Goal: Communication & Community: Answer question/provide support

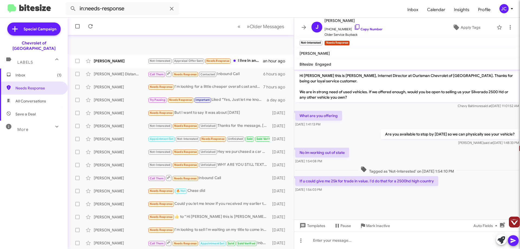
scroll to position [66, 0]
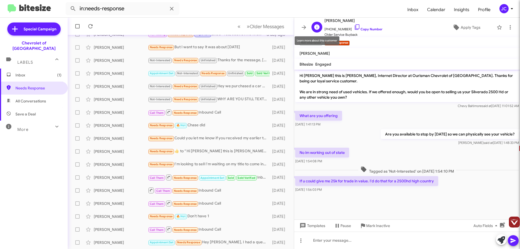
click at [319, 27] on icon at bounding box center [316, 26] width 5 height 5
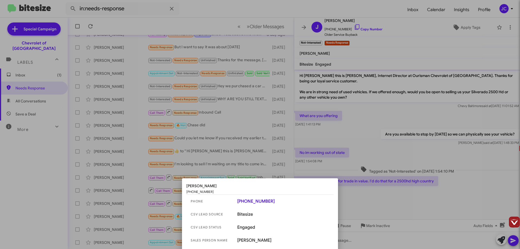
click at [254, 202] on link "+1 (443) 841-9037" at bounding box center [283, 201] width 92 height 5
click at [366, 174] on div at bounding box center [260, 124] width 520 height 249
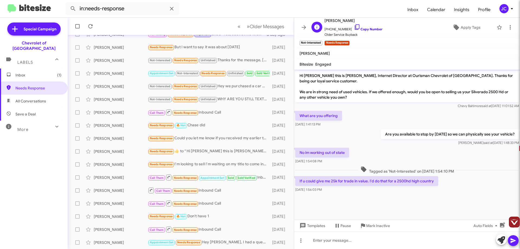
click at [358, 27] on link "Copy Number" at bounding box center [368, 29] width 28 height 4
click at [317, 226] on span "Templates" at bounding box center [312, 226] width 27 height 10
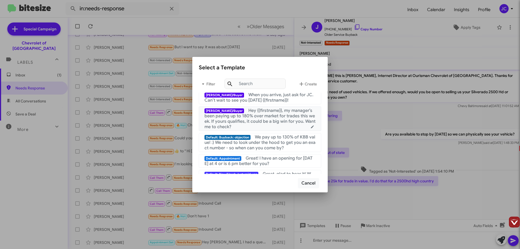
scroll to position [108, 0]
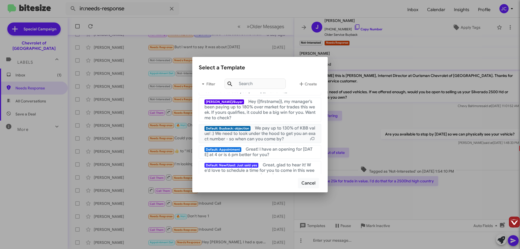
click at [289, 133] on span "We pay up to 130% of KBB value! :) We need to look under the hood to get you an…" at bounding box center [260, 133] width 111 height 16
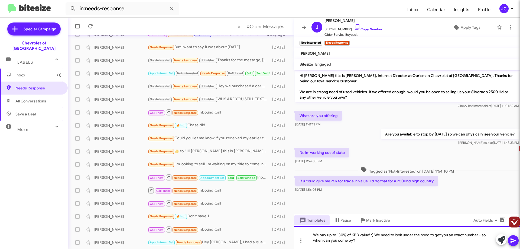
drag, startPoint x: 313, startPoint y: 237, endPoint x: 319, endPoint y: 236, distance: 6.8
click at [313, 237] on div "We pay up to 130% of KBB value! :) We need to look under the hood to get you an…" at bounding box center [407, 237] width 226 height 23
click at [486, 221] on span "Auto Fields" at bounding box center [487, 220] width 26 height 10
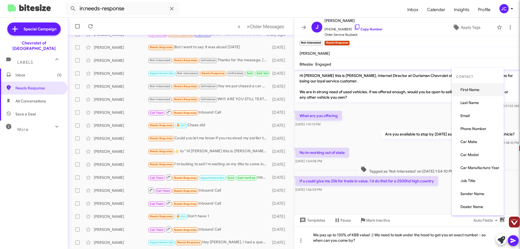
click at [483, 91] on button "First Name" at bounding box center [478, 89] width 52 height 13
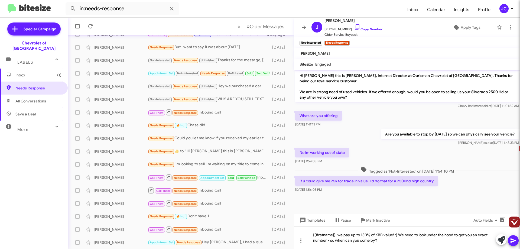
drag, startPoint x: 514, startPoint y: 239, endPoint x: 512, endPoint y: 236, distance: 4.0
click at [514, 239] on icon at bounding box center [513, 240] width 7 height 7
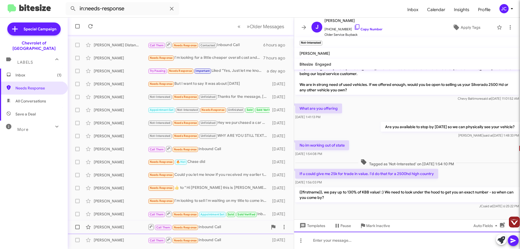
scroll to position [66, 0]
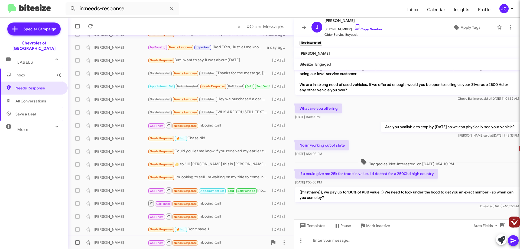
click at [215, 241] on div "Call Them Needs Response Inbound Call" at bounding box center [208, 242] width 120 height 7
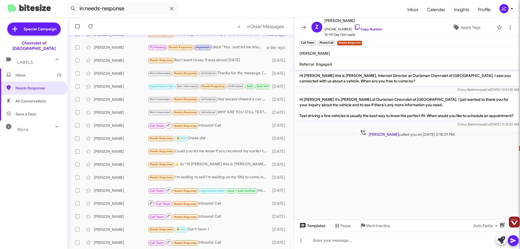
click at [315, 226] on span "Templates" at bounding box center [312, 226] width 27 height 10
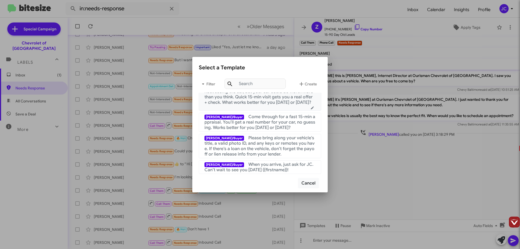
scroll to position [81, 0]
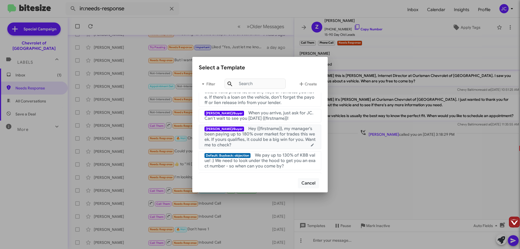
drag, startPoint x: 255, startPoint y: 137, endPoint x: 264, endPoint y: 140, distance: 9.4
click at [255, 137] on span "Hey {{firstname}}, my manager’s been paying up to 180% over market for trades t…" at bounding box center [260, 137] width 111 height 22
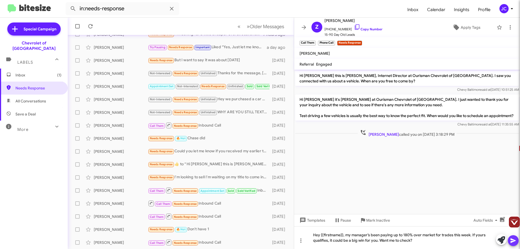
click at [509, 240] on button at bounding box center [513, 240] width 11 height 11
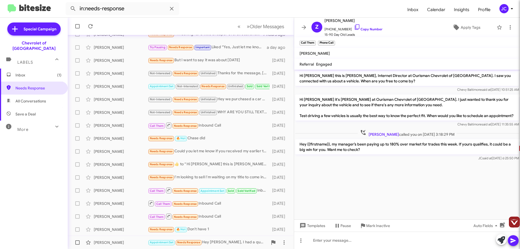
click at [217, 242] on div "Appointment Set Needs Response Hey [PERSON_NAME], I had a question about M3020.…" at bounding box center [208, 242] width 120 height 6
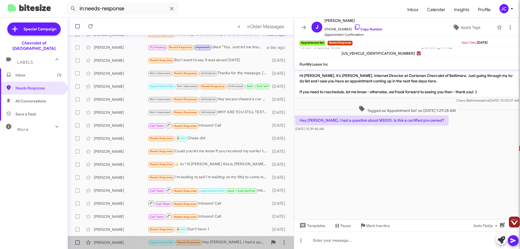
click at [221, 243] on div "Appointment Set Needs Response Hey [PERSON_NAME], I had a question about M3020.…" at bounding box center [208, 242] width 120 height 6
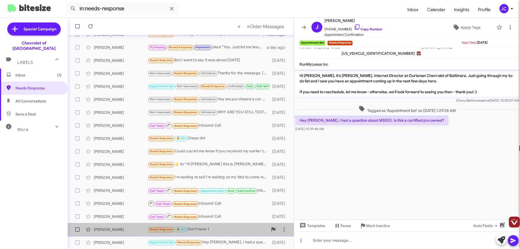
click at [221, 228] on div "Needs Response 🔥 Hot Don't have 1" at bounding box center [208, 229] width 120 height 6
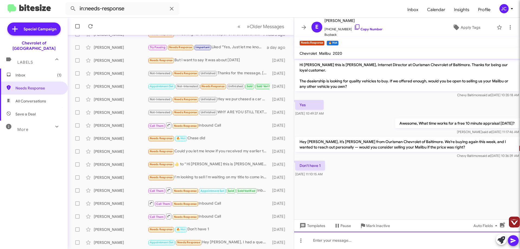
click at [319, 242] on div at bounding box center [407, 240] width 226 height 17
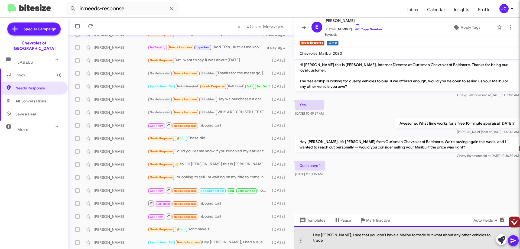
click at [488, 239] on div "Hey Emanuel, I see that you don't have a Malibu to trade but what about any oth…" at bounding box center [407, 237] width 226 height 23
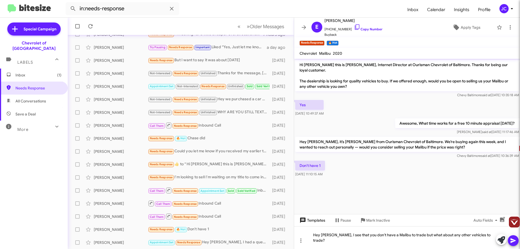
click at [316, 225] on span "Templates" at bounding box center [312, 220] width 27 height 10
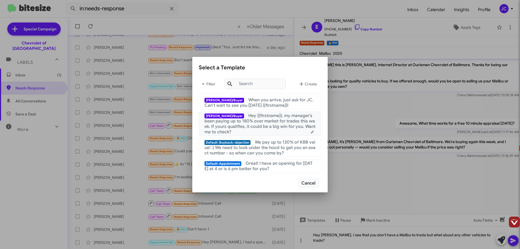
scroll to position [81, 0]
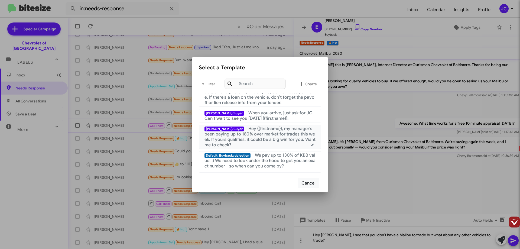
drag, startPoint x: 265, startPoint y: 130, endPoint x: 268, endPoint y: 131, distance: 2.8
click at [265, 130] on span "Hey {{firstname}}, my manager’s been paying up to 180% over market for trades t…" at bounding box center [260, 137] width 111 height 22
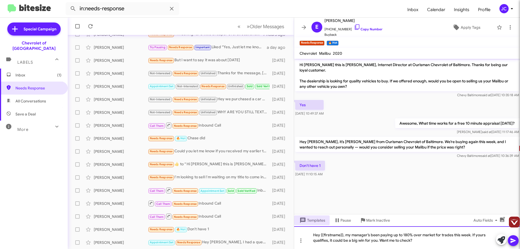
click at [430, 243] on div "Hey {{firstname}}, my manager’s been paying up to 180% over market for trades t…" at bounding box center [407, 237] width 226 height 23
click at [515, 239] on icon at bounding box center [513, 240] width 7 height 7
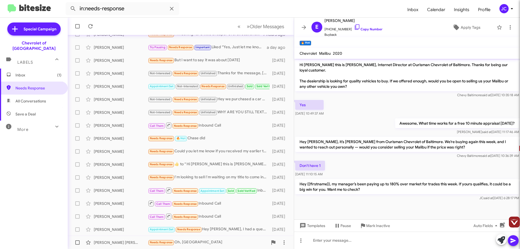
click at [198, 242] on div "Needs Response Oh, OK" at bounding box center [208, 242] width 120 height 6
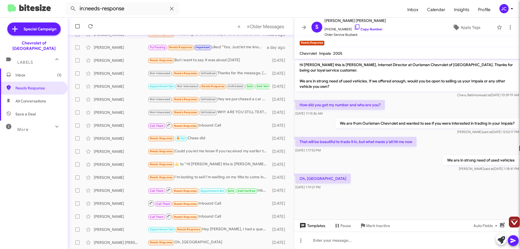
click at [317, 228] on span "Templates" at bounding box center [312, 226] width 27 height 10
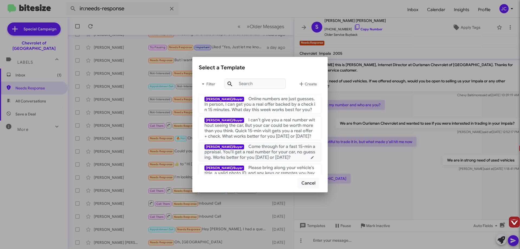
scroll to position [54, 0]
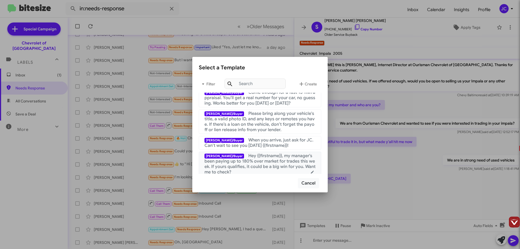
click at [260, 162] on span "Hey {{firstname}}, my manager’s been paying up to 180% over market for trades t…" at bounding box center [260, 164] width 111 height 22
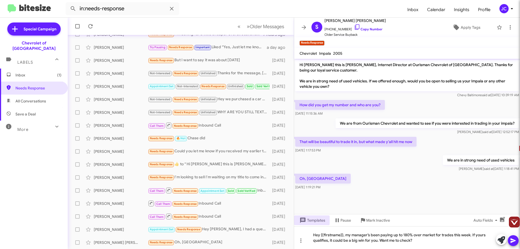
click at [512, 241] on icon at bounding box center [513, 240] width 5 height 5
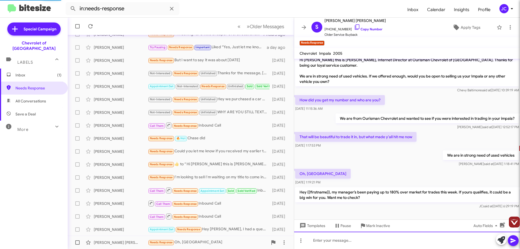
scroll to position [0, 0]
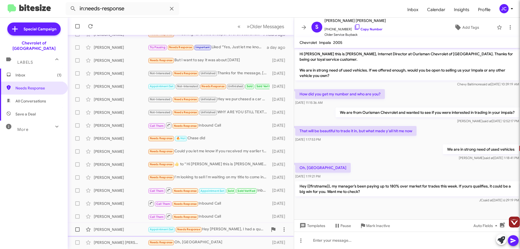
click at [241, 225] on div "John Biswas Appointment Set Needs Response Hey Erik, I had a question about M30…" at bounding box center [181, 229] width 218 height 11
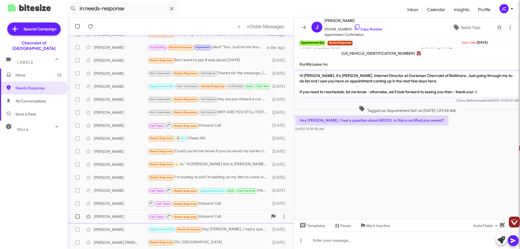
click at [219, 217] on div "Call Them Needs Response Inbound Call" at bounding box center [208, 216] width 120 height 7
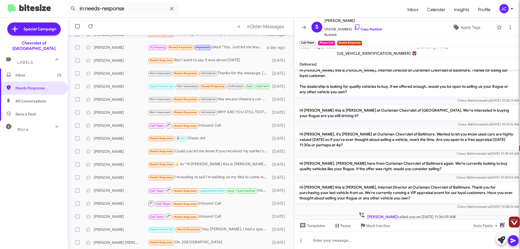
scroll to position [15, 0]
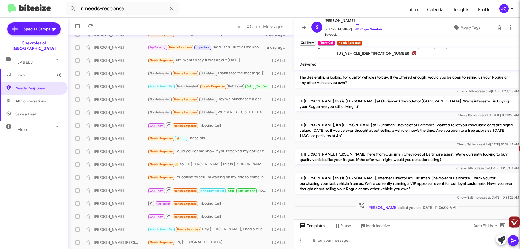
click at [315, 227] on span "Templates" at bounding box center [312, 226] width 27 height 10
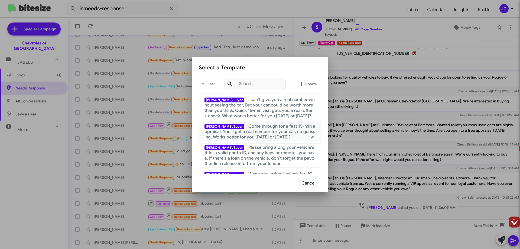
scroll to position [54, 0]
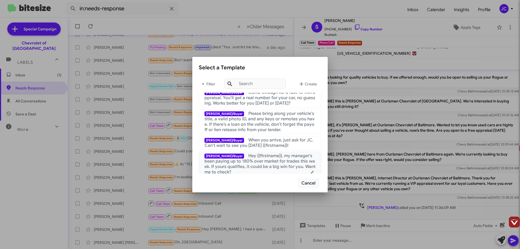
click at [250, 162] on span "Hey {{firstname}}, my manager’s been paying up to 180% over market for trades t…" at bounding box center [260, 164] width 111 height 22
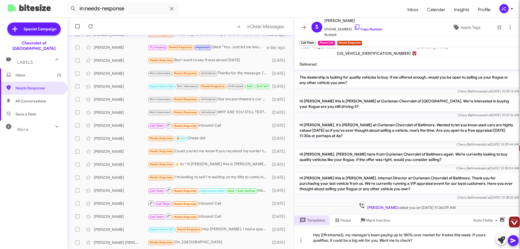
click at [511, 241] on icon at bounding box center [513, 240] width 5 height 5
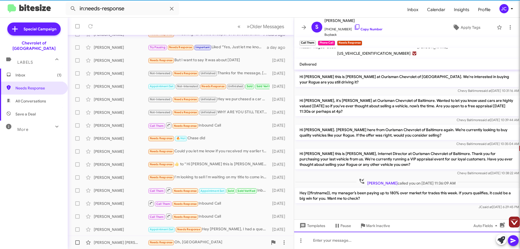
scroll to position [40, 0]
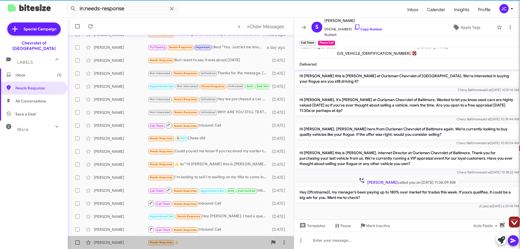
click at [196, 243] on div "Needs Response 🖕" at bounding box center [208, 242] width 120 height 6
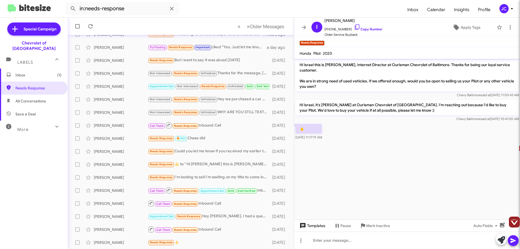
click at [314, 228] on span "Templates" at bounding box center [312, 226] width 27 height 10
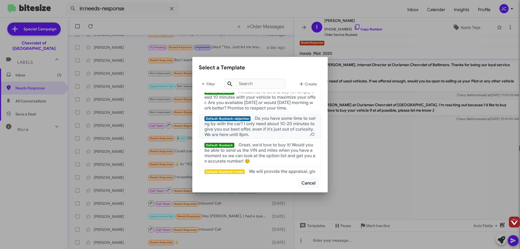
scroll to position [325, 0]
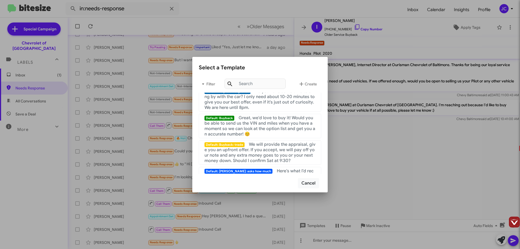
click at [379, 164] on div at bounding box center [260, 124] width 520 height 249
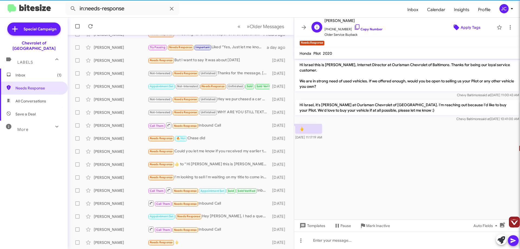
click at [474, 28] on span "Apply Tags" at bounding box center [471, 27] width 20 height 10
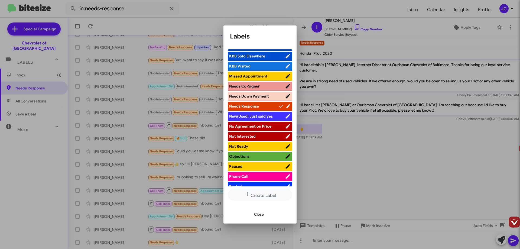
scroll to position [209, 0]
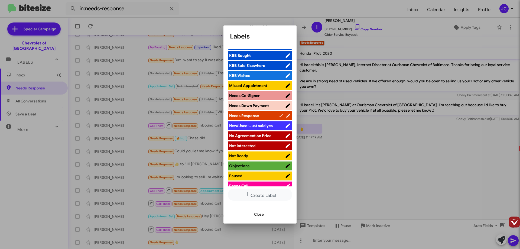
click at [251, 147] on span "Not Interested" at bounding box center [242, 145] width 27 height 5
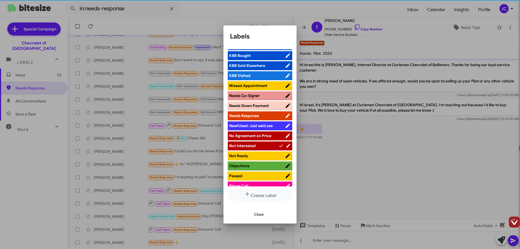
click at [346, 156] on div at bounding box center [260, 124] width 520 height 249
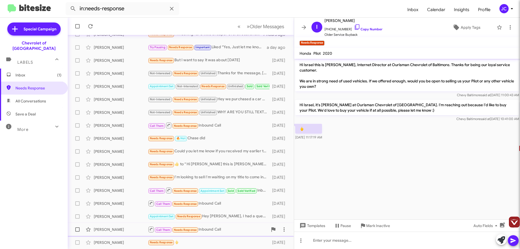
click at [221, 231] on div "Call Them Needs Response Inbound Call" at bounding box center [208, 229] width 120 height 7
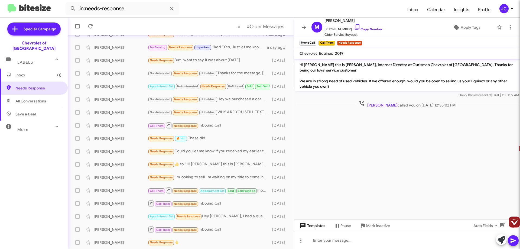
click at [303, 222] on icon at bounding box center [303, 225] width 7 height 7
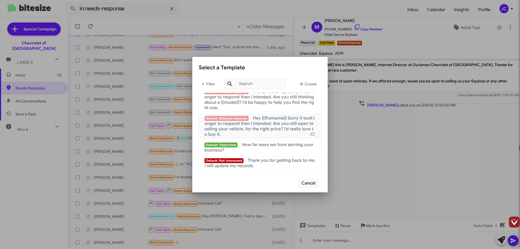
scroll to position [501, 0]
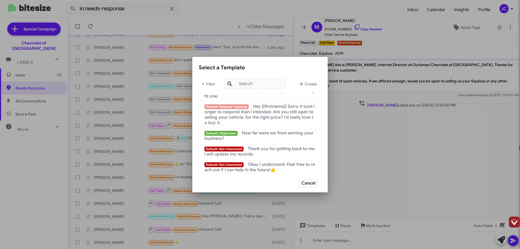
click at [358, 138] on div at bounding box center [260, 124] width 520 height 249
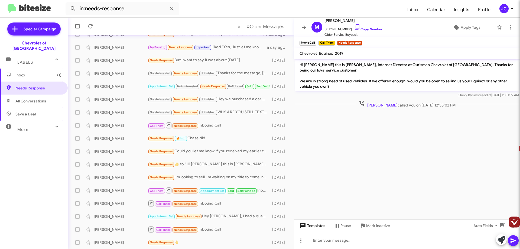
click at [315, 225] on span "Templates" at bounding box center [312, 226] width 27 height 10
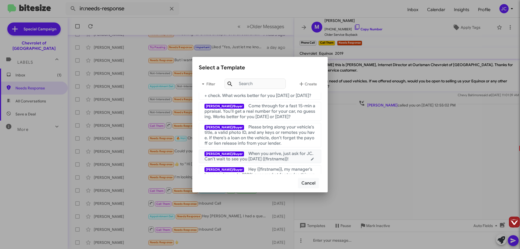
scroll to position [68, 0]
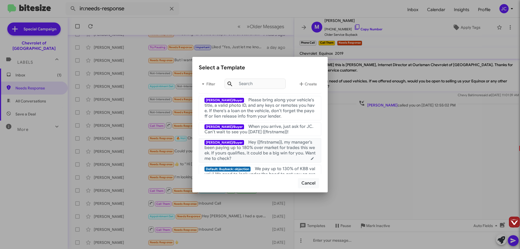
click at [252, 148] on span "Hey {{firstname}}, my manager’s been paying up to 180% over market for trades t…" at bounding box center [260, 151] width 111 height 22
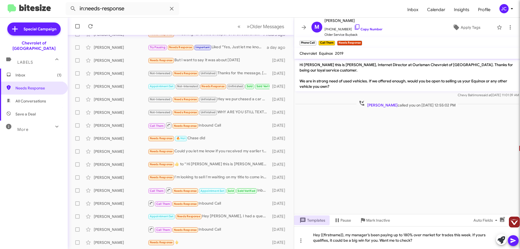
click at [515, 240] on icon at bounding box center [513, 240] width 7 height 7
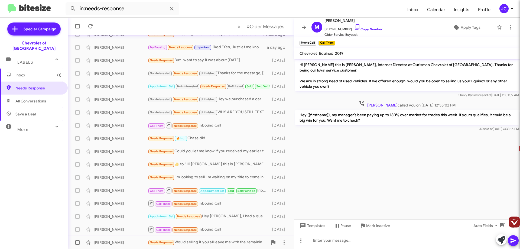
click at [219, 240] on div "Needs Response Would selling it you all leave me with the remaining payments on…" at bounding box center [208, 242] width 120 height 6
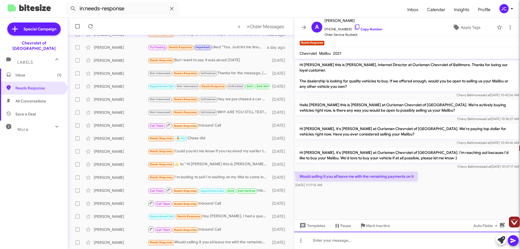
click at [339, 240] on div at bounding box center [407, 240] width 226 height 17
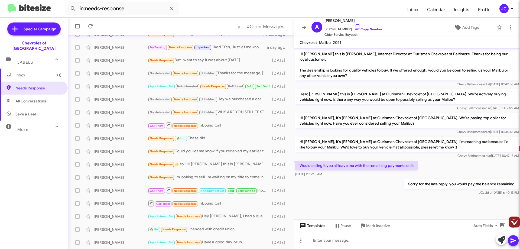
click at [323, 226] on span "Templates" at bounding box center [312, 226] width 27 height 10
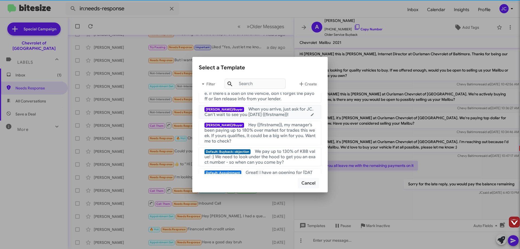
scroll to position [108, 0]
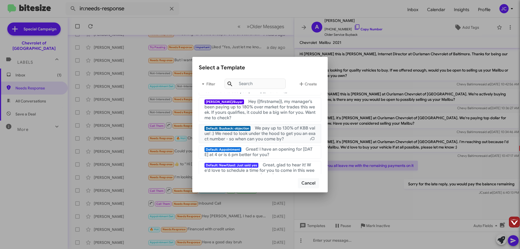
click at [265, 134] on span "We pay up to 130% of KBB value! :) We need to look under the hood to get you an…" at bounding box center [260, 133] width 111 height 16
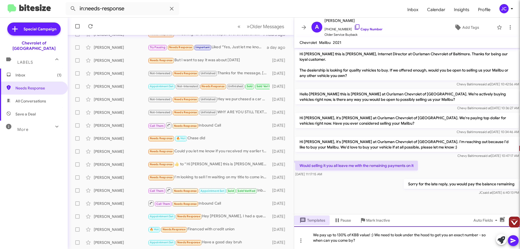
click at [341, 235] on div "We pay up to 130% of KBB value! :) We need to look under the hood to get you an…" at bounding box center [407, 237] width 226 height 23
click at [513, 240] on icon at bounding box center [513, 240] width 5 height 5
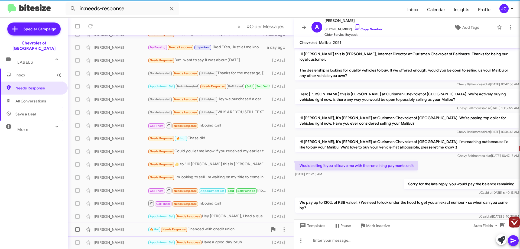
scroll to position [10, 0]
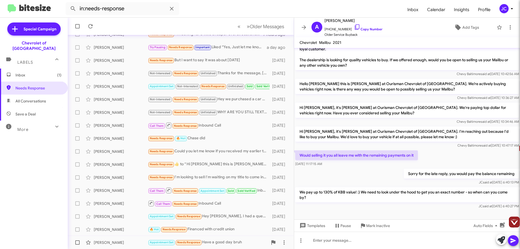
click at [233, 243] on div "Appointment Set Needs Response Have a good day bruh" at bounding box center [208, 242] width 120 height 6
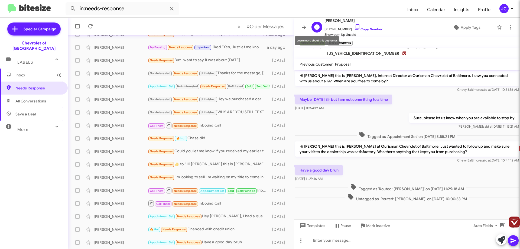
click at [319, 25] on icon at bounding box center [317, 27] width 7 height 7
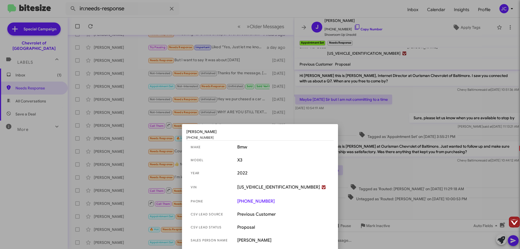
click at [362, 112] on div at bounding box center [260, 124] width 520 height 249
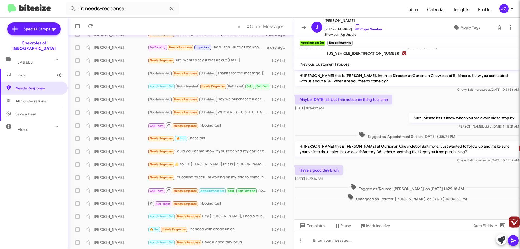
click at [307, 220] on div "Templates Pause Mark Inactive Auto Fields" at bounding box center [407, 225] width 226 height 12
click at [308, 165] on div "Have a good day bruh Jul 22, 2025, 11:29:16 AM" at bounding box center [407, 173] width 226 height 18
click at [309, 226] on span "Templates" at bounding box center [312, 226] width 27 height 10
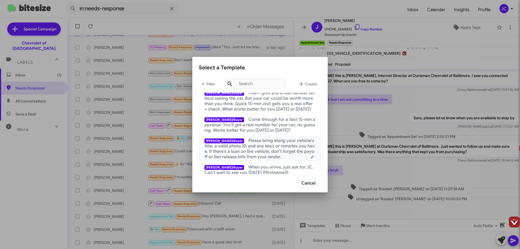
scroll to position [54, 0]
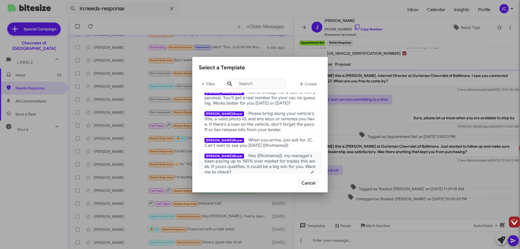
click at [250, 165] on span "Hey {{firstname}}, my manager’s been paying up to 180% over market for trades t…" at bounding box center [260, 164] width 111 height 22
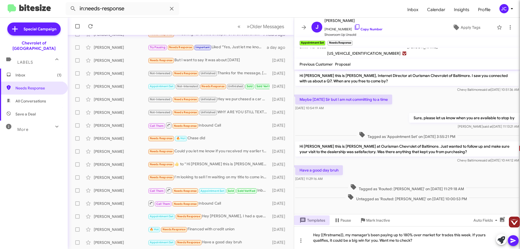
click at [513, 241] on icon at bounding box center [513, 240] width 7 height 7
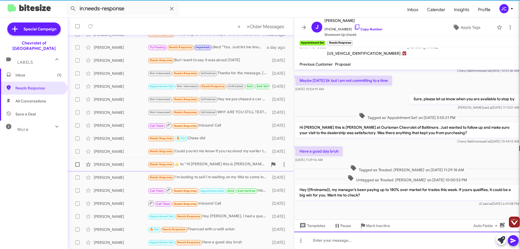
scroll to position [19, 0]
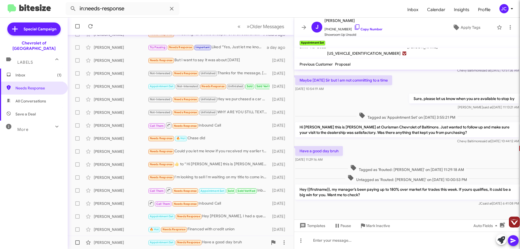
click at [209, 245] on div "Appointment Set Needs Response Have a good day bruh" at bounding box center [208, 242] width 120 height 6
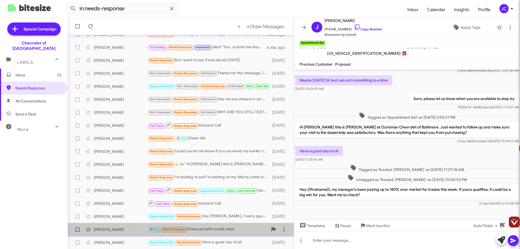
click at [224, 230] on div "🔥 Hot Needs Response Financed with credit union" at bounding box center [208, 229] width 120 height 6
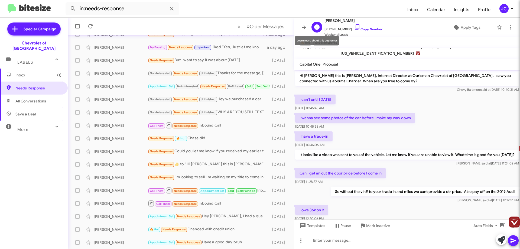
click at [315, 27] on icon at bounding box center [316, 26] width 5 height 5
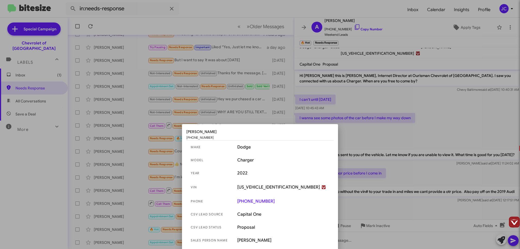
click at [474, 108] on div at bounding box center [260, 124] width 520 height 249
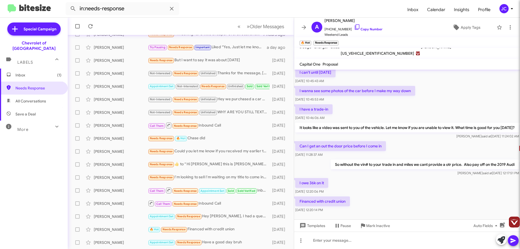
scroll to position [39, 0]
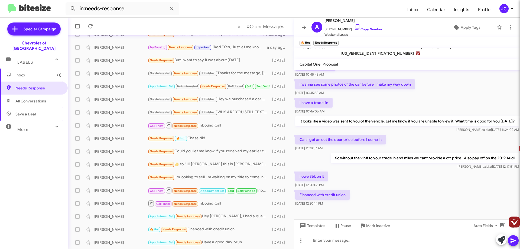
click at [315, 226] on mat-tooltip-component "Change message mode" at bounding box center [300, 227] width 41 height 16
click at [313, 228] on span "Templates" at bounding box center [312, 226] width 27 height 10
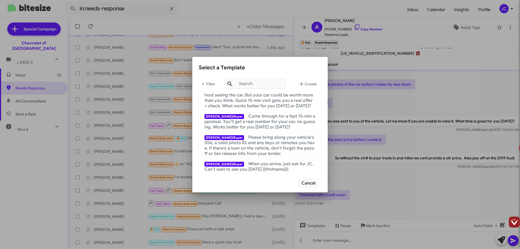
scroll to position [81, 0]
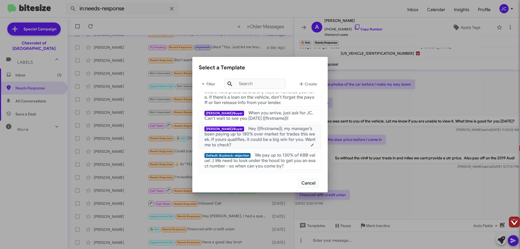
drag, startPoint x: 273, startPoint y: 139, endPoint x: 297, endPoint y: 142, distance: 23.8
click at [276, 138] on span "Hey {{firstname}}, my manager’s been paying up to 180% over market for trades t…" at bounding box center [260, 137] width 111 height 22
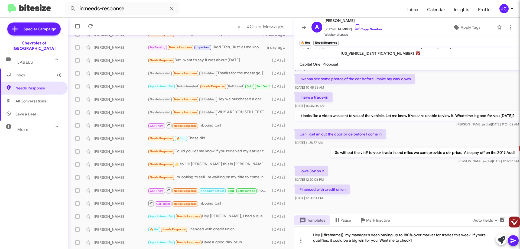
click at [513, 242] on icon at bounding box center [513, 240] width 7 height 7
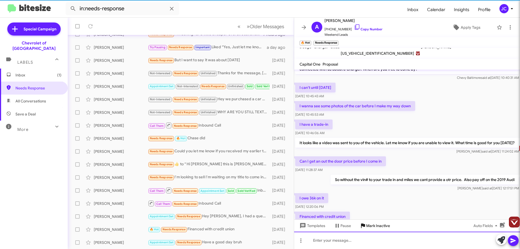
scroll to position [64, 0]
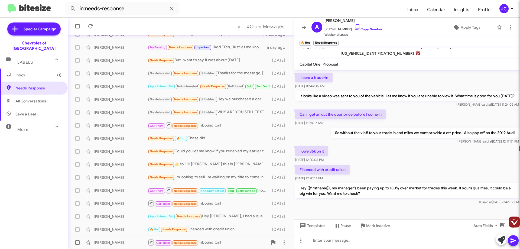
click at [236, 239] on div "Call Them Needs Response Inbound Call" at bounding box center [208, 242] width 120 height 7
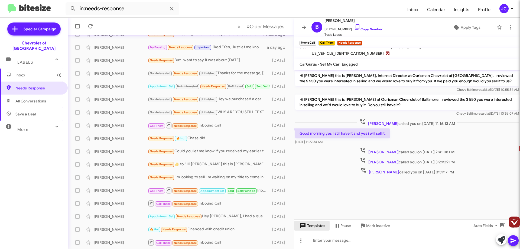
click at [316, 224] on span "Templates" at bounding box center [312, 226] width 27 height 10
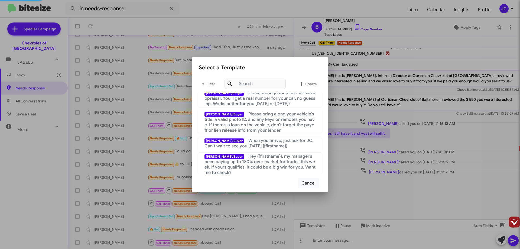
scroll to position [54, 0]
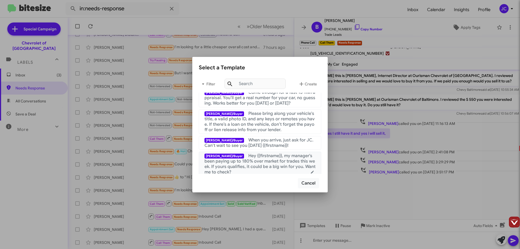
click at [241, 167] on span "Hey {{firstname}}, my manager’s been paying up to 180% over market for trades t…" at bounding box center [260, 164] width 111 height 22
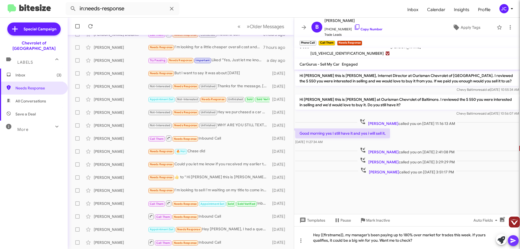
click at [513, 241] on icon at bounding box center [513, 240] width 5 height 5
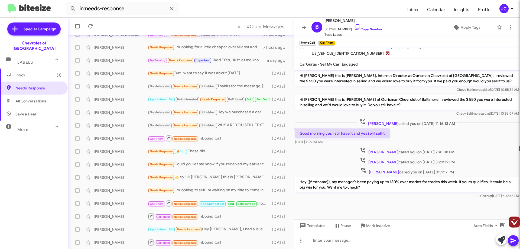
click at [212, 249] on html "in:needs-response Inbox Calendar Insights Profile JC Special Campaign Chevrolet…" at bounding box center [260, 124] width 520 height 249
click at [222, 238] on div "Bobby Carmichael Call Them Needs Response Inbound Call 3 months ago" at bounding box center [181, 242] width 218 height 11
click at [473, 30] on span "Apply Tags" at bounding box center [471, 27] width 20 height 10
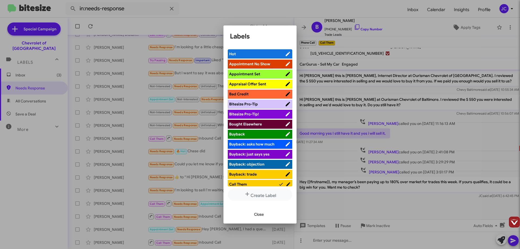
click at [260, 84] on span "Appraisal Offer Sent" at bounding box center [247, 84] width 37 height 5
drag, startPoint x: 249, startPoint y: 214, endPoint x: 257, endPoint y: 214, distance: 7.6
click at [250, 214] on div "Close" at bounding box center [260, 214] width 60 height 18
click at [262, 213] on span "Close" at bounding box center [259, 214] width 10 height 10
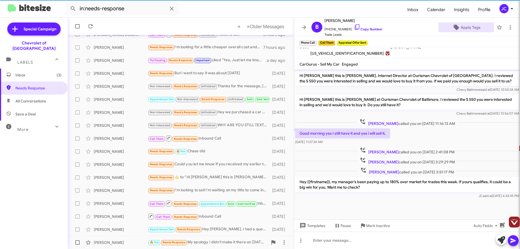
click at [217, 245] on div "🔥 Hot Needs Response My apology I didn't make it there on today. I will try tom…" at bounding box center [208, 242] width 120 height 6
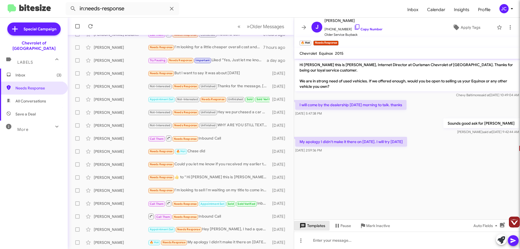
click at [316, 229] on span "Templates" at bounding box center [312, 226] width 27 height 10
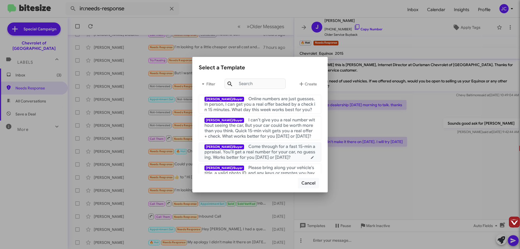
scroll to position [54, 0]
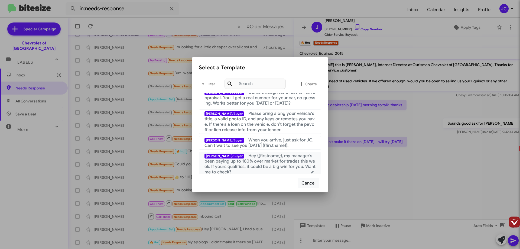
click at [273, 166] on span "Hey {{firstname}}, my manager’s been paying up to 180% over market for trades t…" at bounding box center [260, 164] width 111 height 22
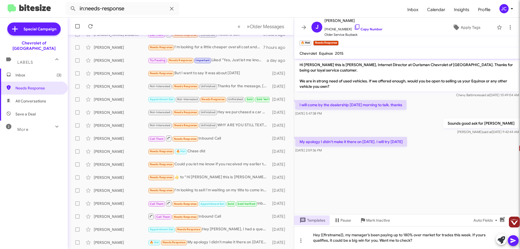
click at [513, 240] on icon at bounding box center [513, 240] width 5 height 5
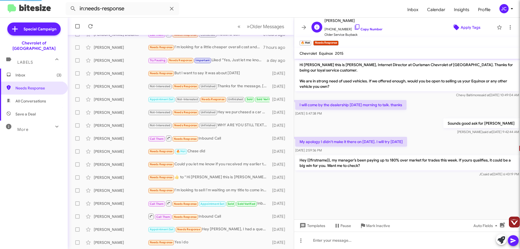
click at [468, 29] on span "Apply Tags" at bounding box center [471, 27] width 20 height 10
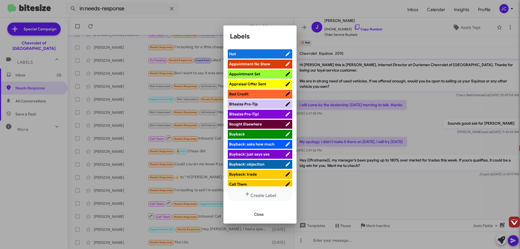
click at [260, 83] on span "Appraisal Offer Sent" at bounding box center [247, 84] width 37 height 5
drag, startPoint x: 339, startPoint y: 186, endPoint x: 335, endPoint y: 191, distance: 6.5
click at [340, 186] on div at bounding box center [260, 124] width 520 height 249
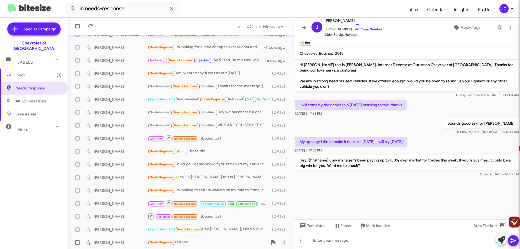
click at [220, 242] on div "Needs Response Yes i do" at bounding box center [208, 242] width 120 height 6
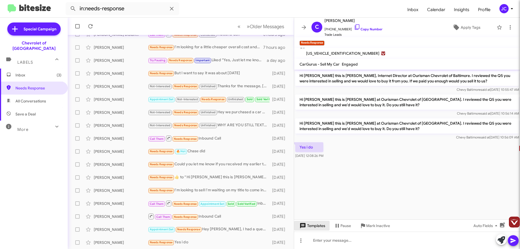
click at [312, 226] on span "Templates" at bounding box center [312, 226] width 27 height 10
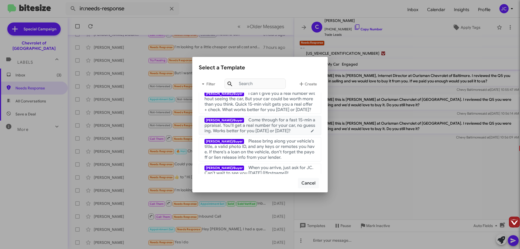
scroll to position [81, 0]
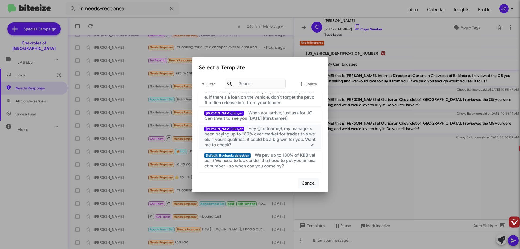
click at [236, 139] on span "Hey {{firstname}}, my manager’s been paying up to 180% over market for trades t…" at bounding box center [260, 137] width 111 height 22
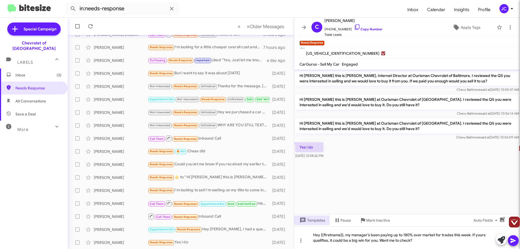
click at [514, 241] on icon at bounding box center [513, 240] width 7 height 7
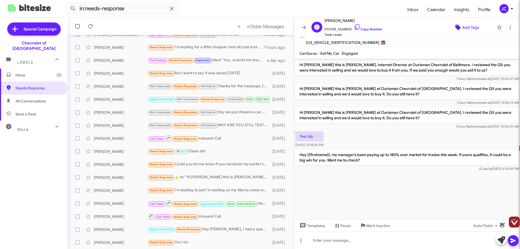
click at [473, 25] on span "Add Tags" at bounding box center [470, 27] width 17 height 10
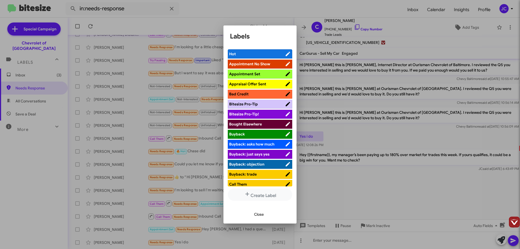
click at [252, 83] on span "Appraisal Offer Sent" at bounding box center [247, 84] width 37 height 5
click at [262, 211] on span "Close" at bounding box center [259, 214] width 10 height 10
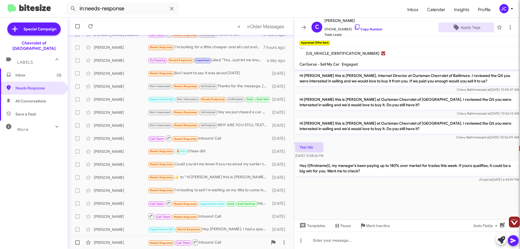
click at [229, 238] on div "Kimany Campbell Needs Response Call Them Inbound Call 3 months ago" at bounding box center [181, 242] width 218 height 11
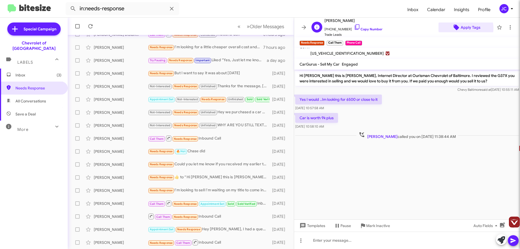
click at [462, 28] on span "Apply Tags" at bounding box center [471, 27] width 20 height 10
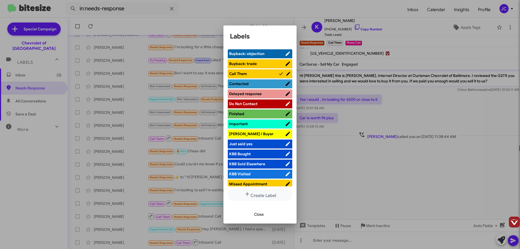
scroll to position [108, 0]
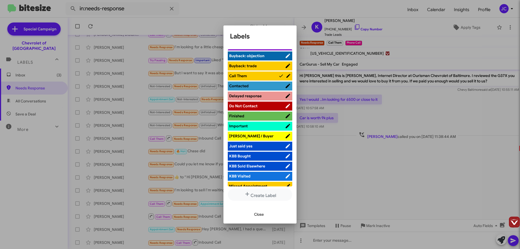
click at [247, 134] on span "[PERSON_NAME] / Buyer" at bounding box center [251, 136] width 44 height 5
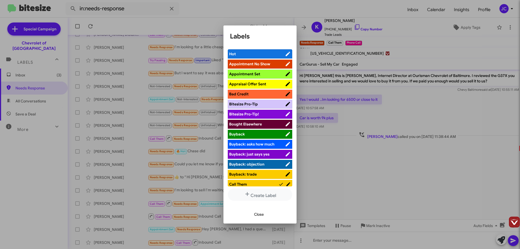
click at [258, 82] on span "Appraisal Offer Sent" at bounding box center [247, 84] width 37 height 5
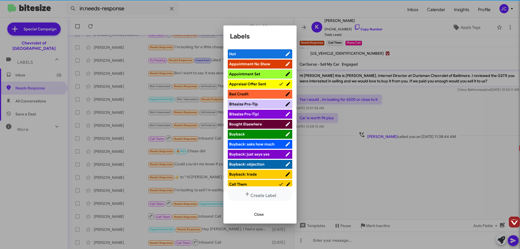
click at [343, 167] on div at bounding box center [260, 124] width 520 height 249
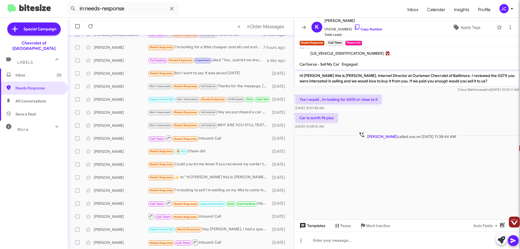
click at [314, 223] on span "Templates" at bounding box center [312, 226] width 27 height 10
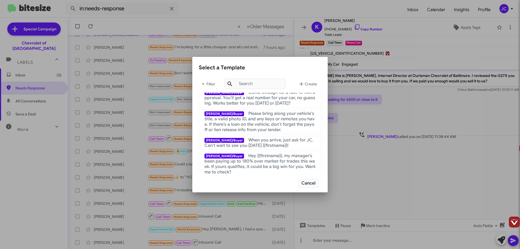
scroll to position [81, 0]
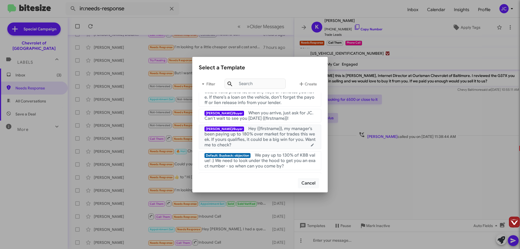
click at [278, 140] on span "Hey {{firstname}}, my manager’s been paying up to 180% over market for trades t…" at bounding box center [260, 137] width 111 height 22
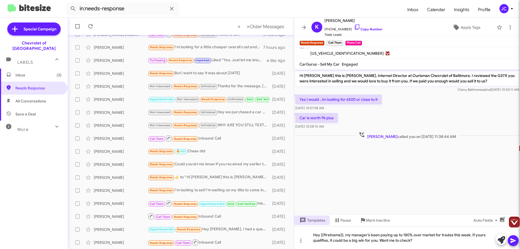
click at [510, 240] on icon at bounding box center [513, 240] width 7 height 7
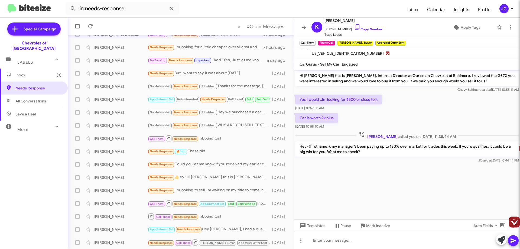
click at [514, 239] on icon at bounding box center [513, 240] width 7 height 7
click at [513, 241] on icon at bounding box center [513, 240] width 7 height 7
drag, startPoint x: 363, startPoint y: 151, endPoint x: 299, endPoint y: 149, distance: 63.7
click at [299, 149] on p "Hey {{firstname}}, my manager’s been paying up to 180% over market for trades t…" at bounding box center [407, 148] width 224 height 15
click at [373, 155] on p "Hey {{firstname}}, my manager’s been paying up to 180% over market for trades t…" at bounding box center [407, 148] width 224 height 15
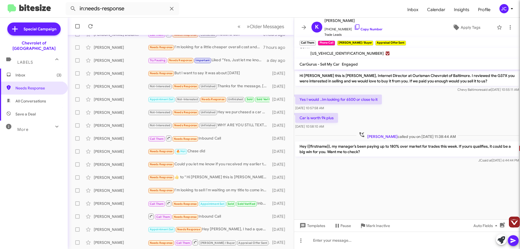
click at [367, 150] on p "Hey {{firstname}}, my manager’s been paying up to 180% over market for trades t…" at bounding box center [407, 148] width 224 height 15
click at [353, 173] on cdk-virtual-scroll-viewport "Hi Kimany this is Erik Hershan, Internet Director at Ourisman Chevrolet of Balt…" at bounding box center [407, 145] width 226 height 150
drag, startPoint x: 359, startPoint y: 152, endPoint x: 296, endPoint y: 144, distance: 63.1
click at [296, 144] on p "Hey {{firstname}}, my manager’s been paying up to 180% over market for trades t…" at bounding box center [407, 148] width 224 height 15
copy p "Hey {{firstname}}, my manager’s been paying up to 180% over market for trades t…"
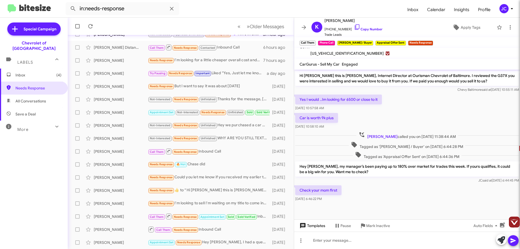
click at [313, 226] on span "Templates" at bounding box center [312, 226] width 27 height 10
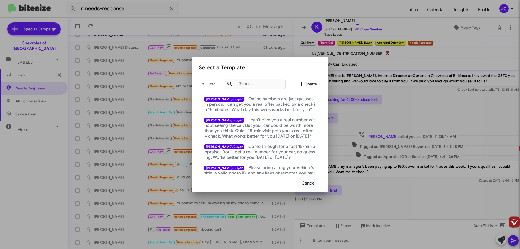
click at [309, 82] on span "Create" at bounding box center [307, 84] width 19 height 10
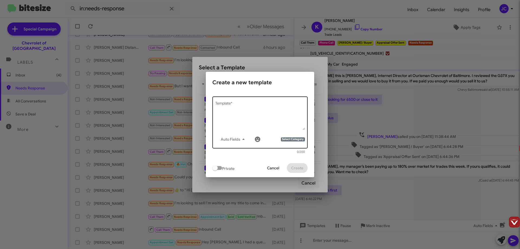
click at [235, 106] on textarea "Template *" at bounding box center [260, 116] width 90 height 28
paste textarea "Hey {{firstname}}, my manager’s making some aggressive moves this week — a few …"
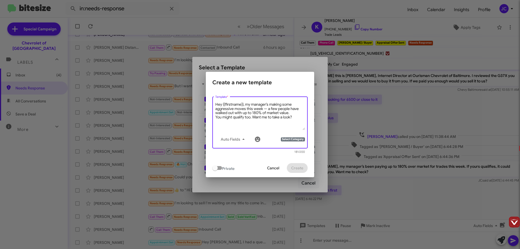
drag, startPoint x: 243, startPoint y: 104, endPoint x: 223, endPoint y: 105, distance: 20.3
click at [223, 105] on textarea "Hey {{firstname}}, my manager’s making some aggressive moves this week — a few …" at bounding box center [260, 116] width 90 height 28
click at [243, 140] on icon "button" at bounding box center [243, 139] width 7 height 7
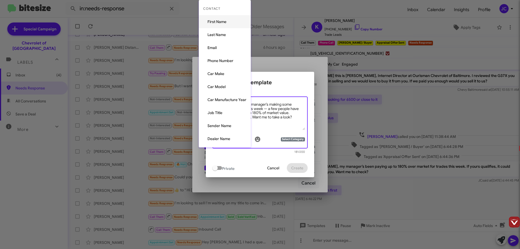
click at [222, 20] on button "First Name" at bounding box center [225, 21] width 52 height 13
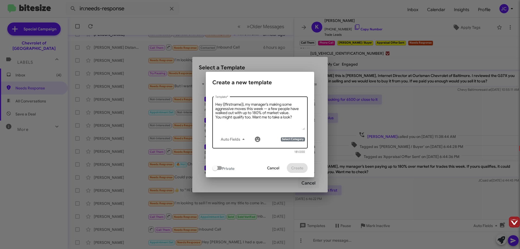
click at [296, 139] on span "Select Category" at bounding box center [293, 139] width 24 height 4
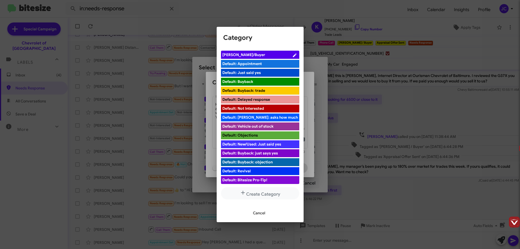
click at [276, 54] on span "[PERSON_NAME]/Buyer" at bounding box center [257, 54] width 70 height 5
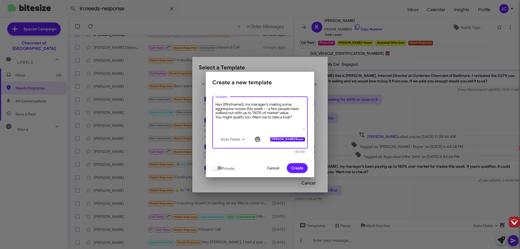
click at [256, 112] on textarea "Hey {{firstname}}, my manager’s making some aggressive moves this week — a few …" at bounding box center [260, 116] width 90 height 28
type textarea "Hey {{firstname}}, my manager’s making some aggressive moves this week — a few …"
click at [296, 170] on span "Create" at bounding box center [297, 168] width 12 height 10
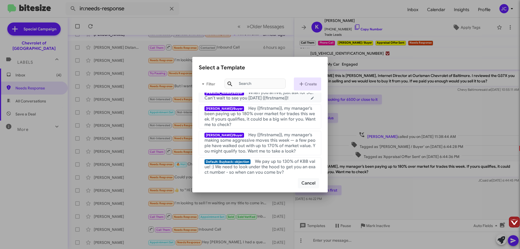
scroll to position [135, 0]
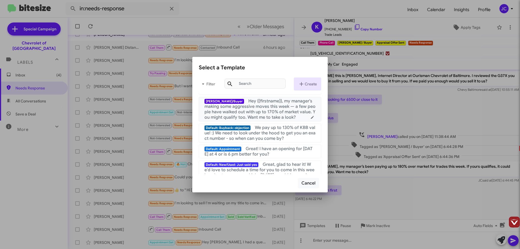
click at [270, 117] on span "Hey {{firstname}}, my manager’s making some aggressive moves this week — a few …" at bounding box center [260, 109] width 111 height 22
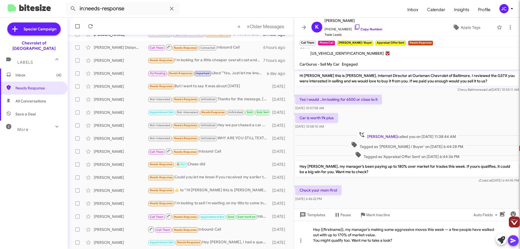
click at [513, 239] on icon at bounding box center [513, 240] width 5 height 5
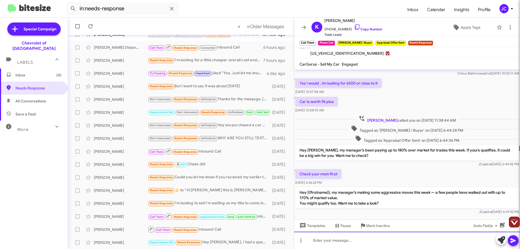
scroll to position [25, 0]
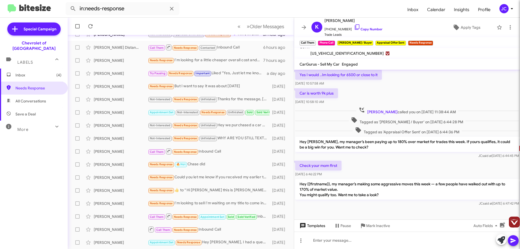
click at [310, 227] on span "Templates" at bounding box center [312, 226] width 27 height 10
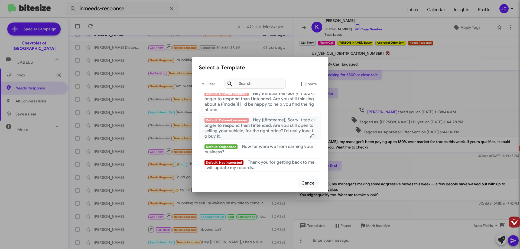
scroll to position [528, 0]
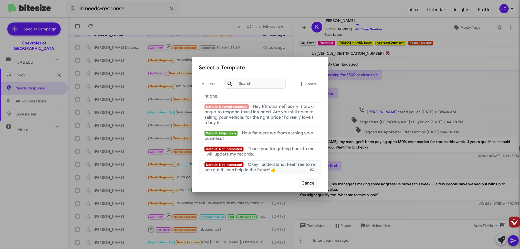
click at [286, 169] on div "Default: Not Interested Okay I understand. Feel free to reach out if I can help…" at bounding box center [260, 167] width 111 height 11
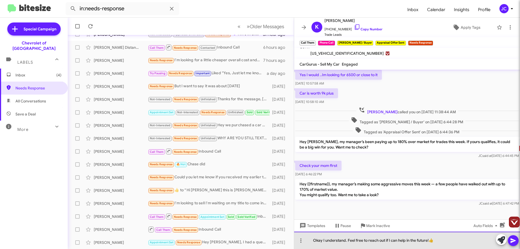
click at [435, 241] on div "Okay I understand. Feel free to reach out if I can help in the future!👍" at bounding box center [407, 240] width 226 height 17
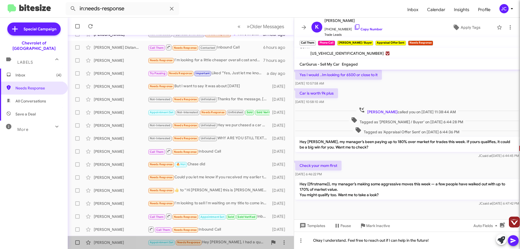
click at [230, 244] on div "Appointment Set Needs Response Hey [PERSON_NAME], I had a question about M3020.…" at bounding box center [208, 242] width 120 height 6
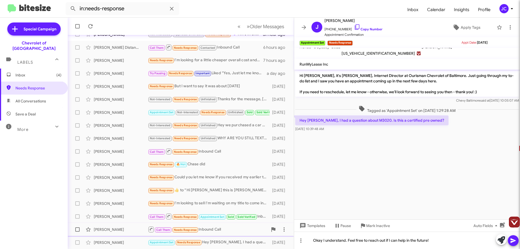
click at [221, 233] on div "Babatunde Adegbite Call Them Needs Response Inbound Call 3 months ago" at bounding box center [181, 229] width 218 height 11
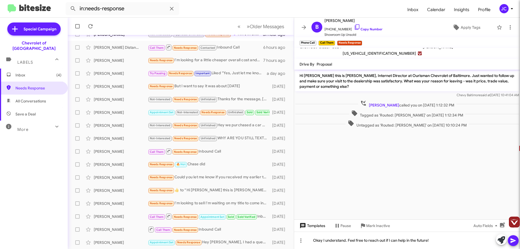
click at [315, 227] on span "Templates" at bounding box center [312, 226] width 27 height 10
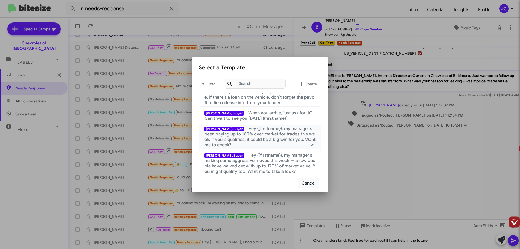
scroll to position [108, 0]
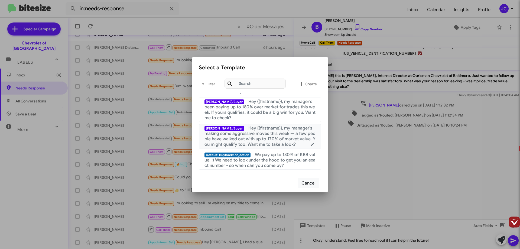
click at [274, 137] on span "Hey {{firstname}}, my manager’s making some aggressive moves this week — a few …" at bounding box center [260, 136] width 111 height 22
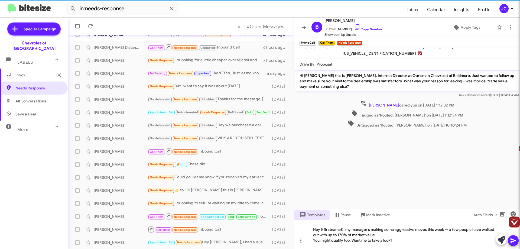
click at [514, 240] on icon at bounding box center [513, 240] width 5 height 5
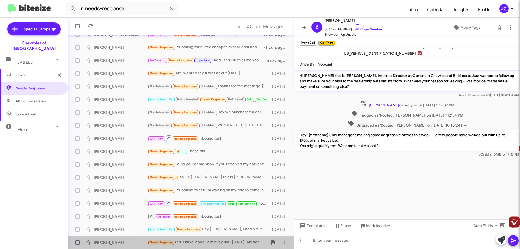
drag, startPoint x: 203, startPoint y: 241, endPoint x: 217, endPoint y: 245, distance: 13.8
click at [205, 242] on div "Needs Response Yes. I have it and I am busy until next Wednesday. My son was go…" at bounding box center [208, 242] width 120 height 6
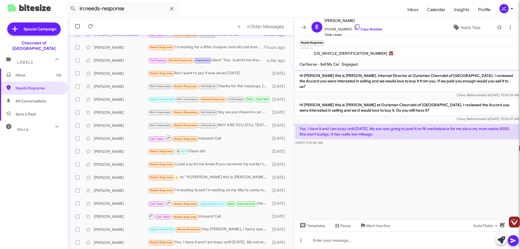
click at [511, 245] on span at bounding box center [513, 240] width 7 height 11
click at [512, 243] on icon at bounding box center [513, 240] width 7 height 7
click at [312, 228] on span "Templates" at bounding box center [312, 226] width 27 height 10
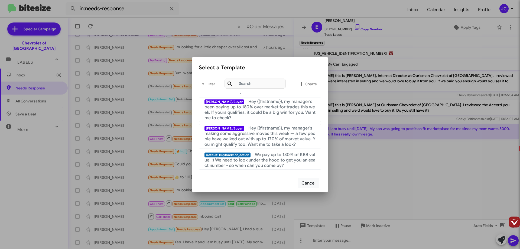
scroll to position [135, 0]
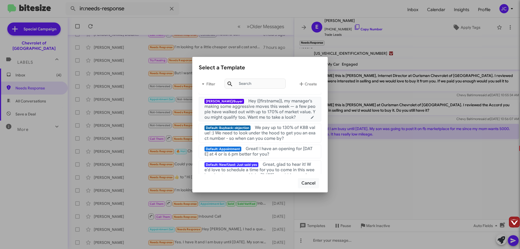
click at [273, 109] on span "Hey {{firstname}}, my manager’s making some aggressive moves this week — a few …" at bounding box center [260, 109] width 111 height 22
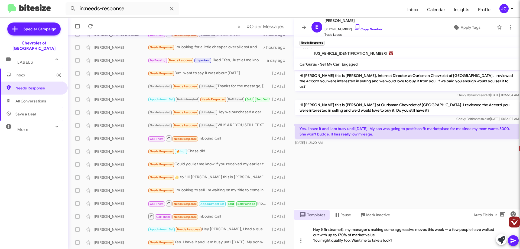
click at [512, 240] on icon at bounding box center [513, 240] width 5 height 5
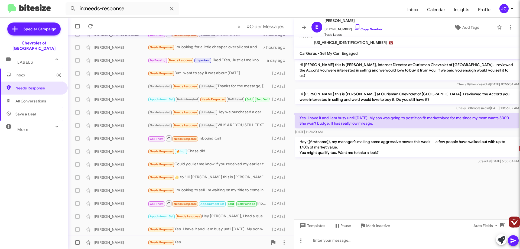
click at [193, 241] on div "Needs Response Yes" at bounding box center [208, 242] width 120 height 6
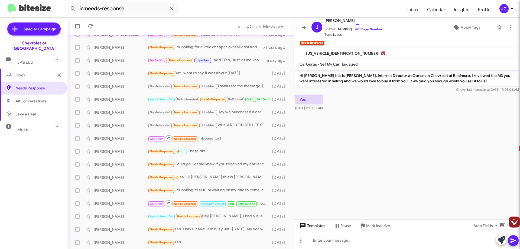
click at [312, 227] on span "Templates" at bounding box center [312, 226] width 27 height 10
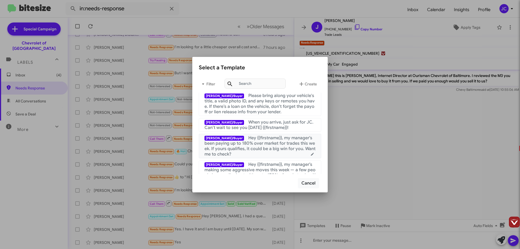
scroll to position [81, 0]
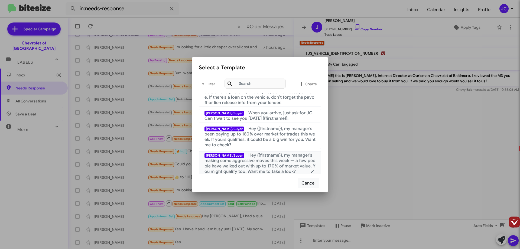
click at [257, 160] on span "Hey {{firstname}}, my manager’s making some aggressive moves this week — a few …" at bounding box center [260, 164] width 111 height 22
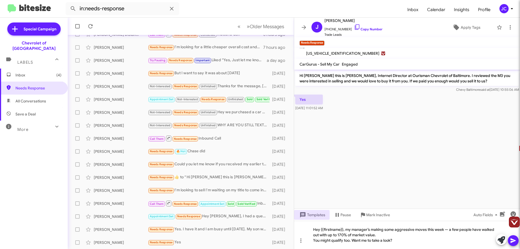
click at [512, 240] on icon at bounding box center [513, 240] width 5 height 5
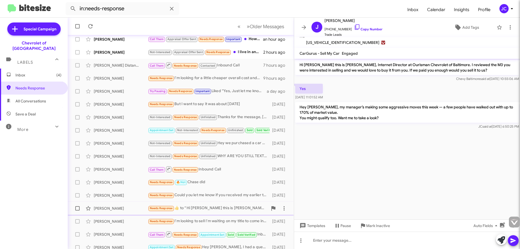
scroll to position [66, 0]
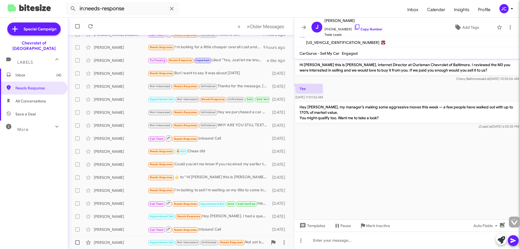
type input "[EMAIL_ADDRESS][DOMAIN_NAME]"
click at [236, 243] on span "Needs Response" at bounding box center [231, 243] width 23 height 4
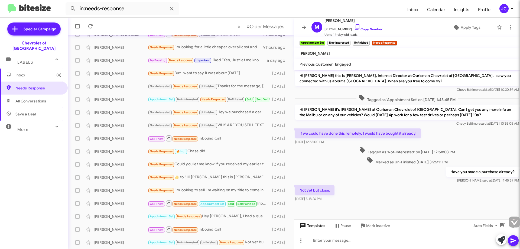
click at [318, 227] on span "Templates" at bounding box center [312, 226] width 27 height 10
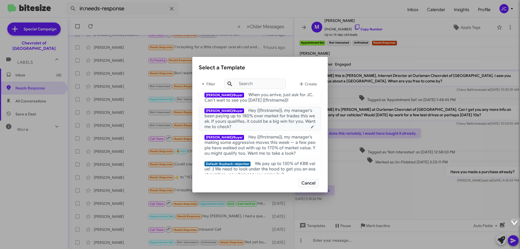
scroll to position [108, 0]
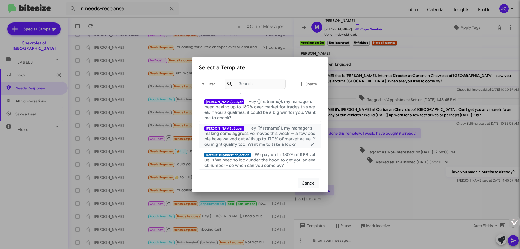
click at [277, 143] on span "Hey {{firstname}}, my manager’s making some aggressive moves this week — a few …" at bounding box center [260, 136] width 111 height 22
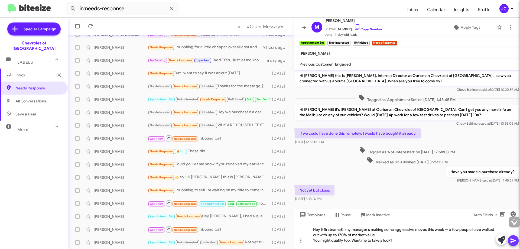
click at [513, 239] on icon at bounding box center [513, 240] width 5 height 5
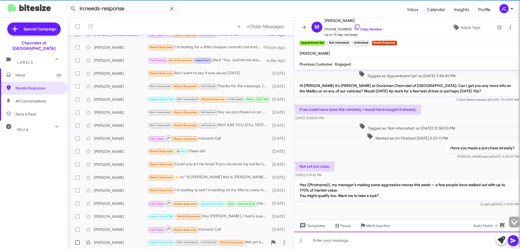
scroll to position [25, 0]
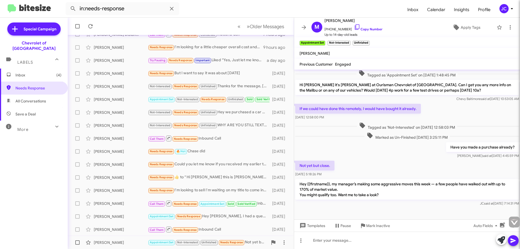
click at [241, 241] on span "Needs Response" at bounding box center [231, 243] width 23 height 4
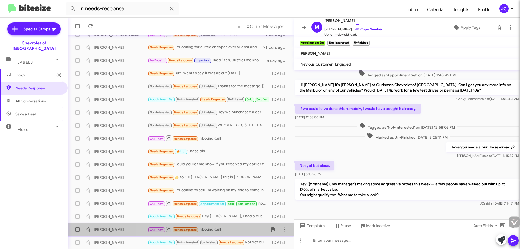
click at [213, 230] on div "Call Them Needs Response Inbound Call" at bounding box center [208, 229] width 120 height 7
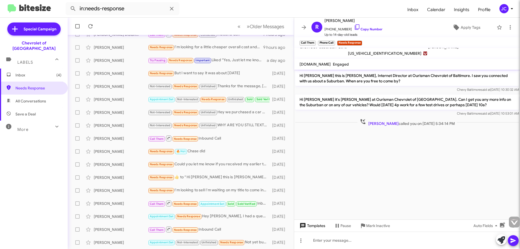
click at [325, 226] on span "Templates" at bounding box center [312, 226] width 27 height 10
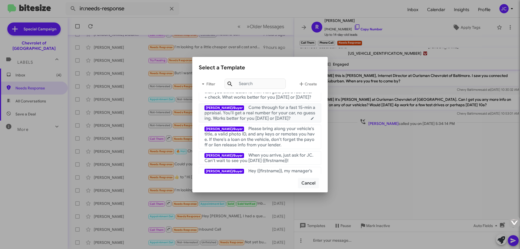
scroll to position [108, 0]
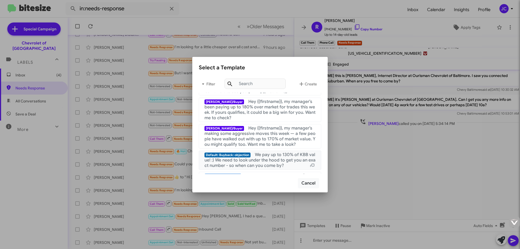
drag, startPoint x: 280, startPoint y: 165, endPoint x: 284, endPoint y: 166, distance: 4.0
click at [281, 165] on span "We pay up to 130% of KBB value! :) We need to look under the hood to get you an…" at bounding box center [260, 160] width 111 height 16
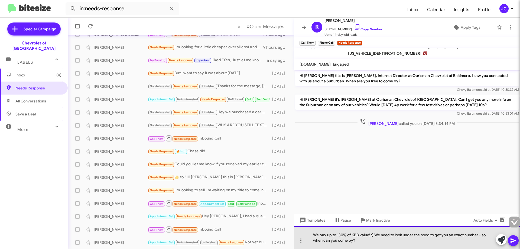
drag, startPoint x: 373, startPoint y: 242, endPoint x: 310, endPoint y: 235, distance: 63.8
click at [310, 235] on div "We pay up to 130% of KBB value! :) We need to look under the hood to get you an…" at bounding box center [407, 237] width 226 height 23
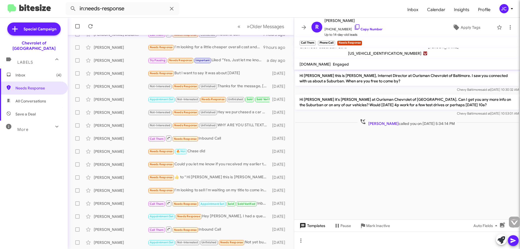
click at [313, 228] on span "Templates" at bounding box center [312, 226] width 27 height 10
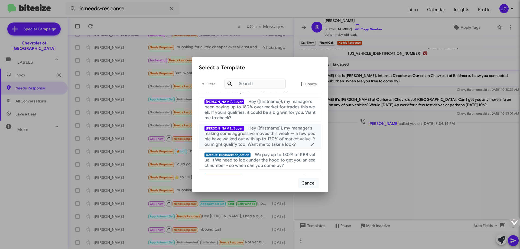
click at [254, 140] on span "Hey {{firstname}}, my manager’s making some aggressive moves this week — a few …" at bounding box center [260, 136] width 111 height 22
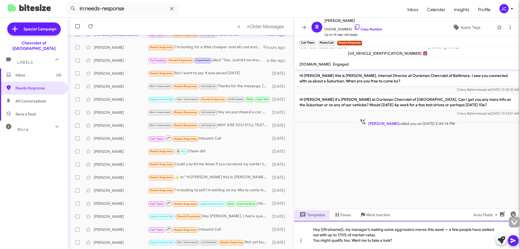
click at [313, 241] on div "Hey {{firstname}}, my manager’s making some aggressive moves this week — a few …" at bounding box center [407, 235] width 226 height 28
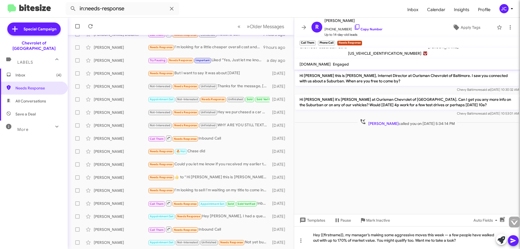
click at [511, 244] on icon at bounding box center [513, 240] width 7 height 7
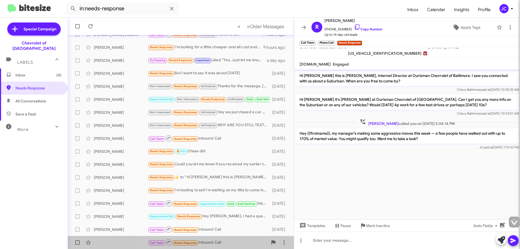
click at [218, 243] on div "Call Them Needs Response Inbound Call" at bounding box center [208, 242] width 120 height 7
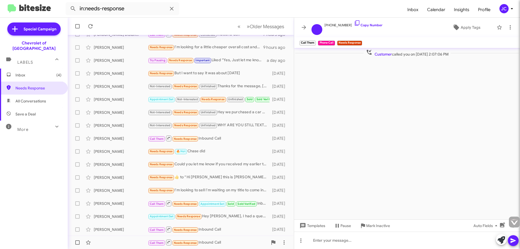
click at [231, 241] on div "Call Them Needs Response Inbound Call" at bounding box center [208, 242] width 120 height 7
click at [316, 30] on icon at bounding box center [316, 29] width 5 height 5
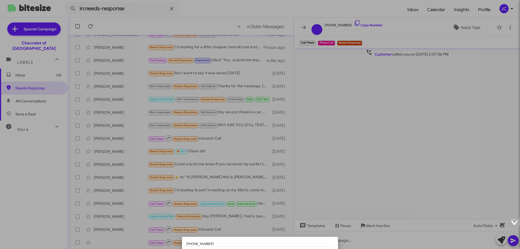
click at [370, 100] on div at bounding box center [260, 124] width 520 height 249
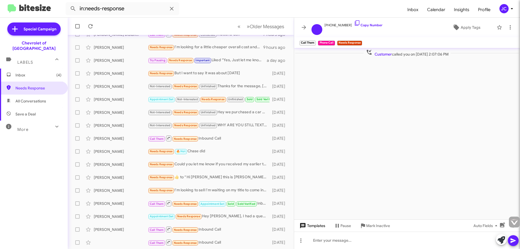
click at [315, 228] on span "Templates" at bounding box center [312, 226] width 27 height 10
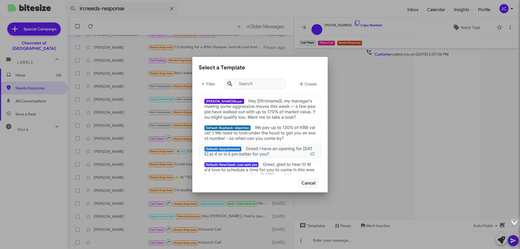
scroll to position [108, 0]
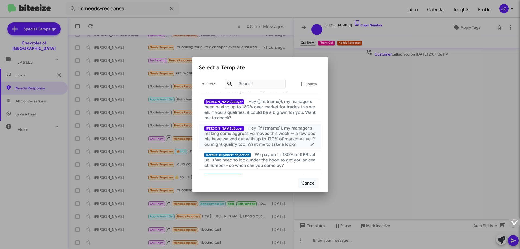
click at [269, 142] on span "Hey {{firstname}}, my manager’s making some aggressive moves this week — a few …" at bounding box center [260, 136] width 111 height 22
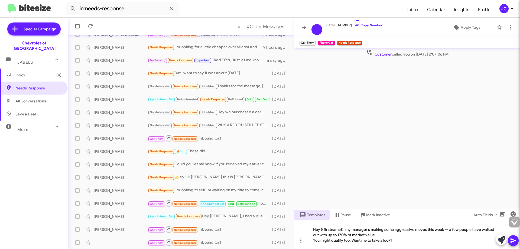
click at [511, 240] on icon at bounding box center [513, 240] width 5 height 5
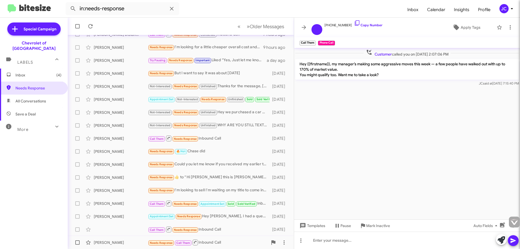
click at [235, 240] on div "Needs Response Call Them Inbound Call" at bounding box center [208, 242] width 120 height 7
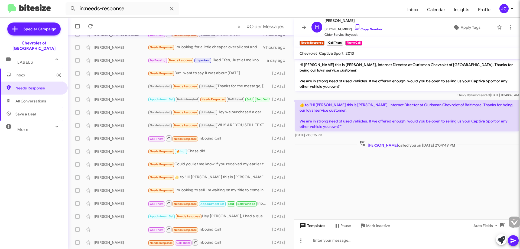
click at [319, 228] on span "Templates" at bounding box center [312, 226] width 27 height 10
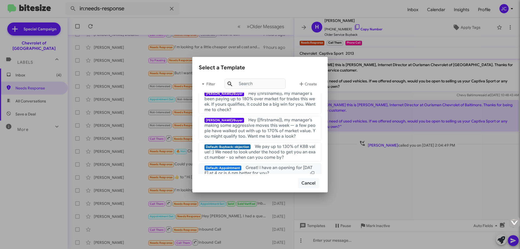
scroll to position [108, 0]
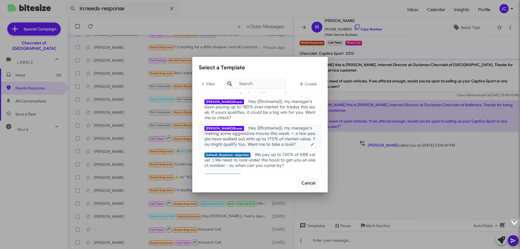
click at [278, 139] on span "Hey {{firstname}}, my manager’s making some aggressive moves this week — a few …" at bounding box center [260, 136] width 111 height 22
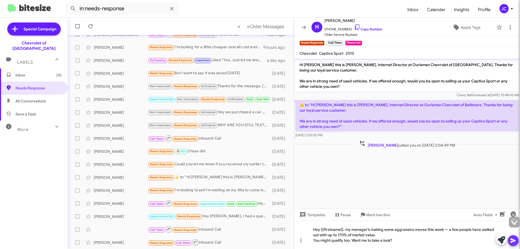
click at [512, 239] on icon at bounding box center [513, 240] width 5 height 5
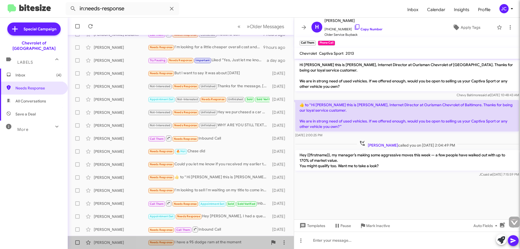
click at [227, 241] on div "Needs Response I have a 95 dodge ram at the moment" at bounding box center [208, 242] width 120 height 6
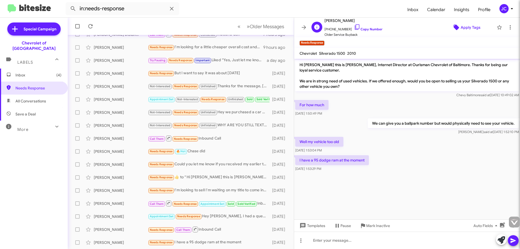
click at [466, 28] on span "Apply Tags" at bounding box center [471, 27] width 20 height 10
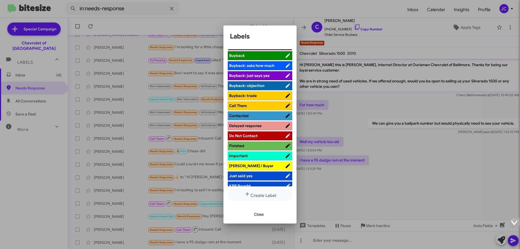
scroll to position [81, 0]
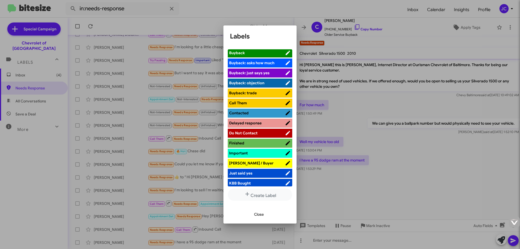
click at [251, 164] on span "[PERSON_NAME] / Buyer" at bounding box center [257, 162] width 56 height 5
click at [258, 215] on span "Close" at bounding box center [259, 214] width 10 height 10
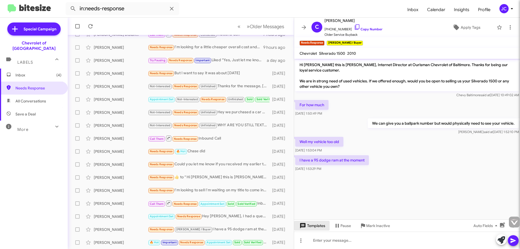
click at [312, 227] on span "Templates" at bounding box center [312, 226] width 27 height 10
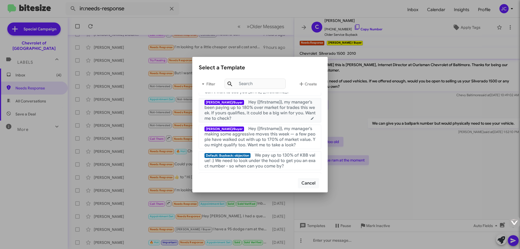
scroll to position [108, 0]
click at [267, 132] on span "Hey {{firstname}}, my manager’s making some aggressive moves this week — a few …" at bounding box center [260, 136] width 111 height 22
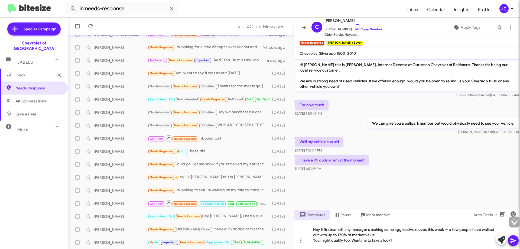
click at [516, 240] on icon at bounding box center [513, 240] width 7 height 7
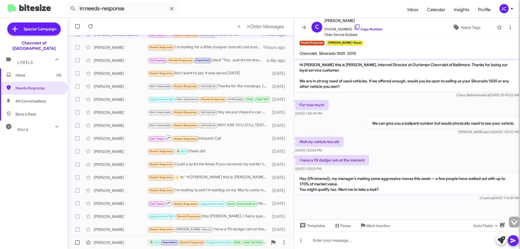
drag, startPoint x: 203, startPoint y: 244, endPoint x: 210, endPoint y: 245, distance: 6.2
click at [204, 244] on small "Needs Response" at bounding box center [191, 242] width 25 height 5
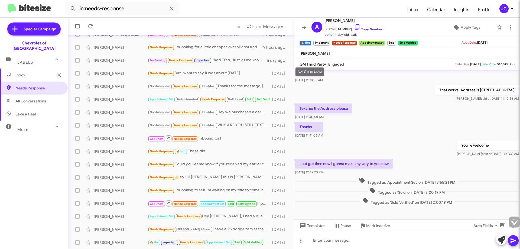
scroll to position [68, 0]
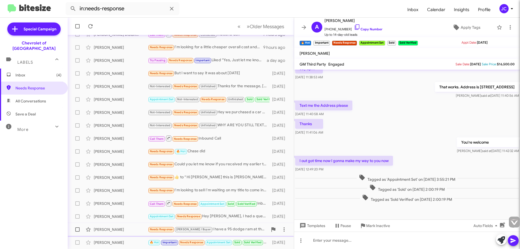
click at [230, 230] on div "Needs Response [PERSON_NAME] / Buyer I have a 95 dodge ram at the moment" at bounding box center [208, 229] width 120 height 6
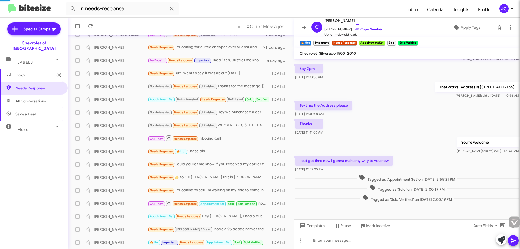
scroll to position [2, 0]
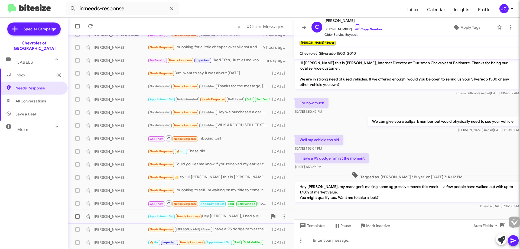
click at [228, 216] on div "Appointment Set Needs Response Hey [PERSON_NAME], I had a question about M3020.…" at bounding box center [208, 216] width 120 height 6
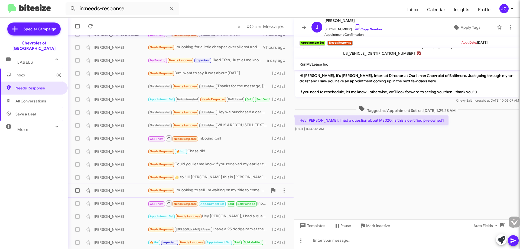
click at [212, 196] on div "[PERSON_NAME] Needs Response I'm looking to sell I'm waiting on my title to com…" at bounding box center [181, 190] width 218 height 11
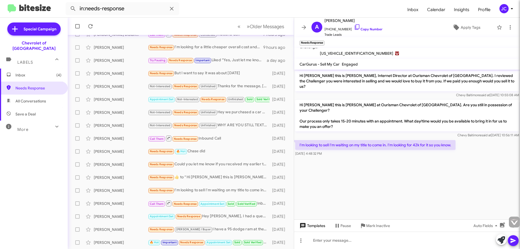
click at [319, 225] on span "Templates" at bounding box center [312, 226] width 27 height 10
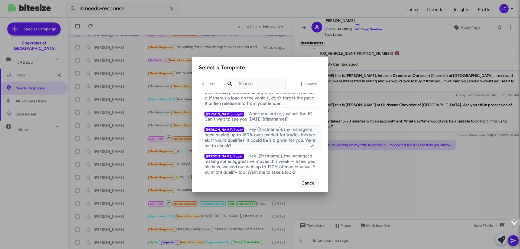
scroll to position [81, 0]
drag, startPoint x: 269, startPoint y: 165, endPoint x: 337, endPoint y: 170, distance: 68.2
click at [270, 165] on span "Hey {{firstname}}, my manager’s making some aggressive moves this week — a few …" at bounding box center [260, 164] width 111 height 22
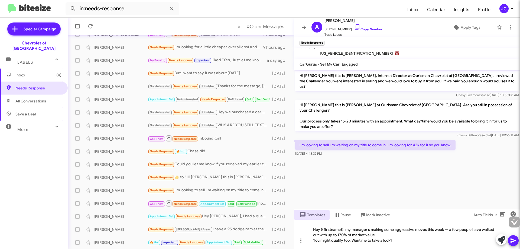
click at [515, 240] on icon at bounding box center [513, 240] width 7 height 7
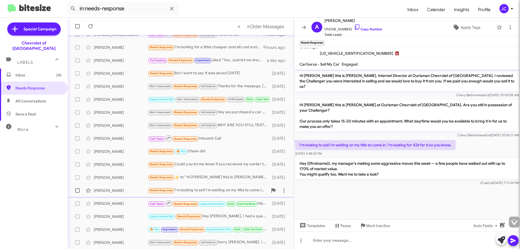
click at [208, 188] on div "Needs Response I'm looking to sell I'm waiting on my title to come in. I'm look…" at bounding box center [208, 190] width 120 height 6
click at [223, 182] on div "[PERSON_NAME] Needs Response ​👍​ to “ Hi [PERSON_NAME] this is [PERSON_NAME] at…" at bounding box center [181, 177] width 218 height 11
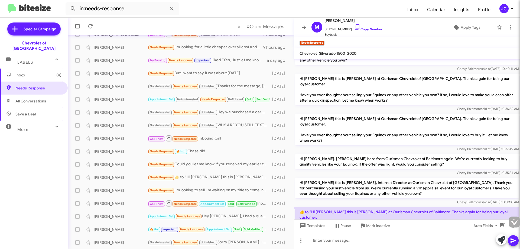
scroll to position [45, 0]
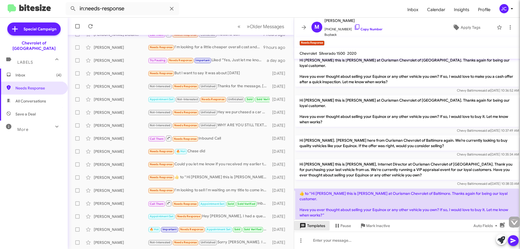
click at [311, 226] on span "Templates" at bounding box center [312, 226] width 27 height 10
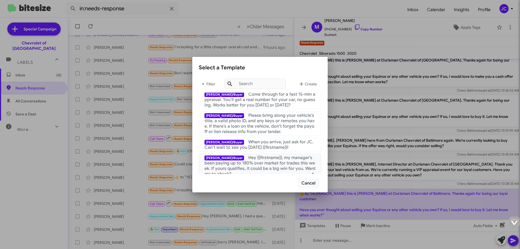
scroll to position [54, 0]
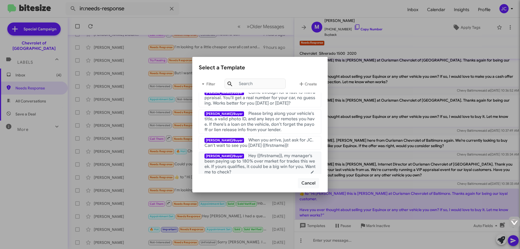
click at [247, 161] on span "Hey {{firstname}}, my manager’s been paying up to 180% over market for trades t…" at bounding box center [260, 164] width 111 height 22
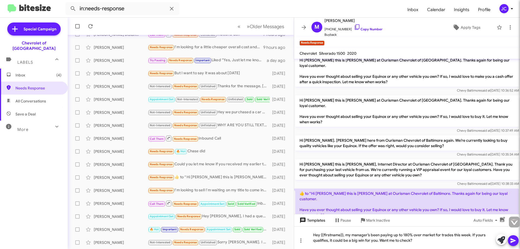
click at [314, 222] on span "Templates" at bounding box center [312, 220] width 27 height 10
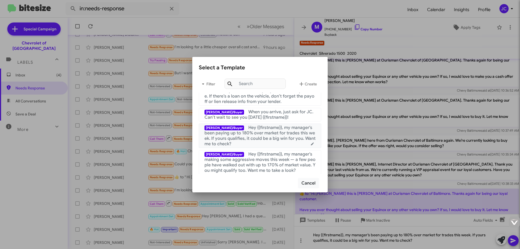
scroll to position [108, 0]
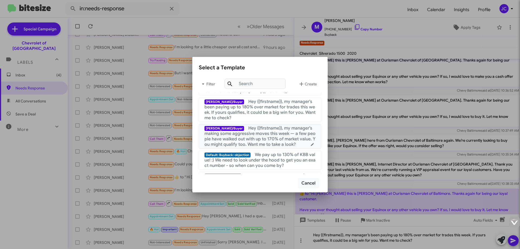
click at [257, 135] on span "Hey {{firstname}}, my manager’s making some aggressive moves this week — a few …" at bounding box center [260, 136] width 111 height 22
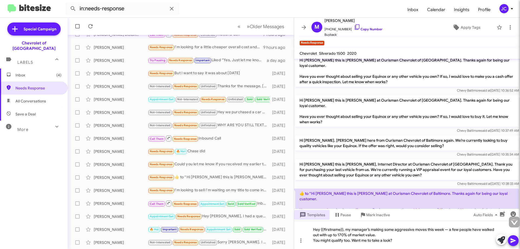
click at [513, 239] on icon at bounding box center [513, 240] width 7 height 7
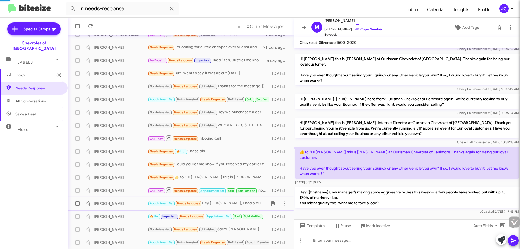
scroll to position [64, 0]
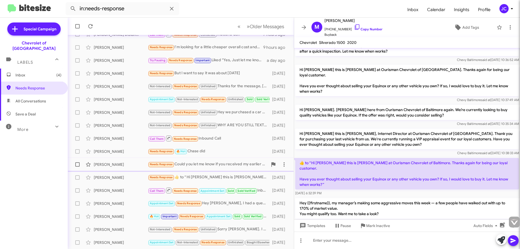
click at [206, 166] on div "Needs Response Could you let me know if you received my earlier text message or…" at bounding box center [208, 164] width 120 height 6
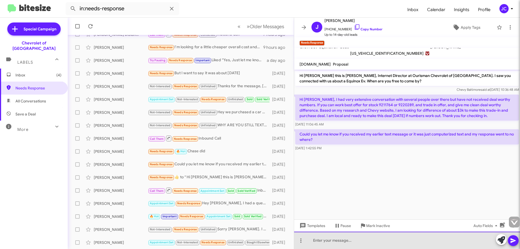
click at [319, 242] on div at bounding box center [407, 240] width 226 height 17
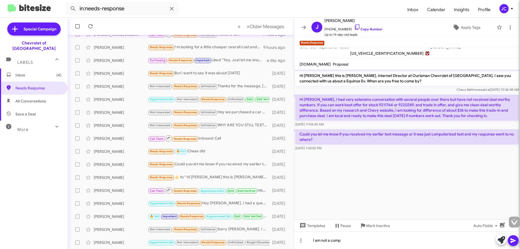
drag, startPoint x: 433, startPoint y: 134, endPoint x: 465, endPoint y: 141, distance: 32.6
click at [464, 135] on p "Could you let me know if you received my earlier text message or it was just co…" at bounding box center [407, 136] width 224 height 15
copy p "computerized text"
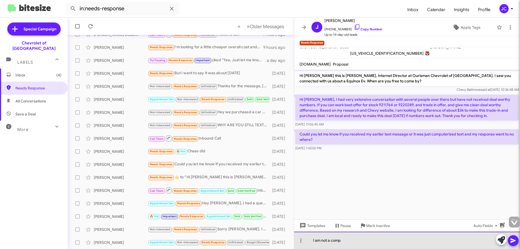
drag, startPoint x: 345, startPoint y: 245, endPoint x: 331, endPoint y: 242, distance: 14.4
click at [331, 242] on div "I am not a comp" at bounding box center [407, 240] width 226 height 17
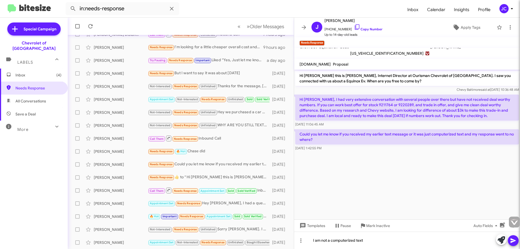
click at [513, 240] on icon at bounding box center [513, 240] width 5 height 5
click at [314, 227] on span "Templates" at bounding box center [312, 226] width 27 height 10
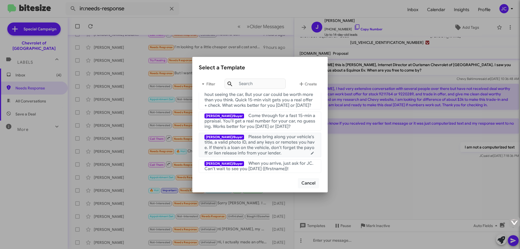
scroll to position [81, 0]
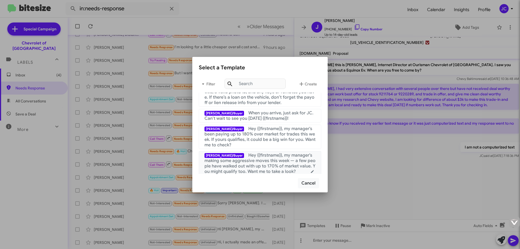
click at [251, 168] on span "Hey {{firstname}}, my manager’s making some aggressive moves this week — a few …" at bounding box center [260, 164] width 111 height 22
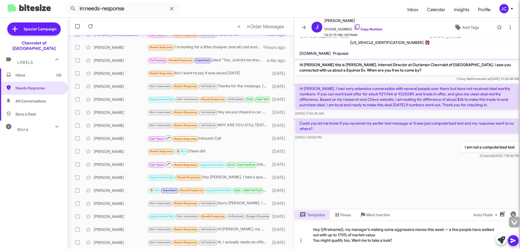
click at [514, 240] on icon at bounding box center [513, 240] width 5 height 5
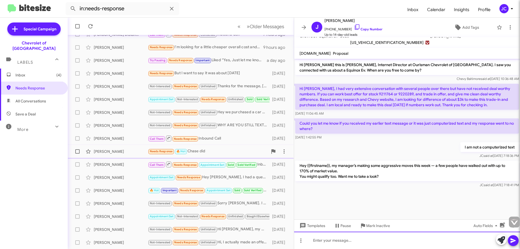
scroll to position [11, 0]
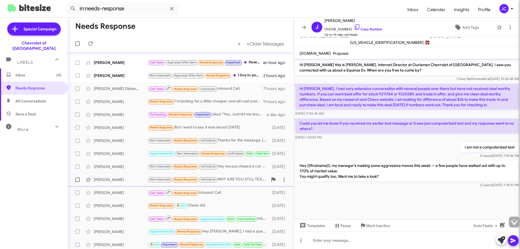
click at [237, 180] on div "Not-Interested Needs Response Unfinished WHY ARE YOU STILL TEXTING ME ABOUT THA…" at bounding box center [208, 179] width 120 height 6
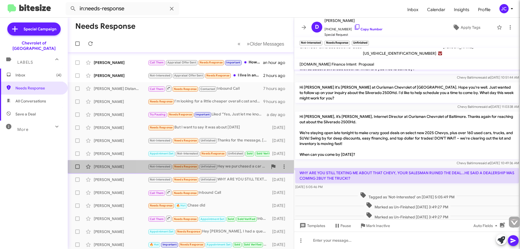
click at [228, 170] on div "[PERSON_NAME] Not-Interested Needs Response Unfinished Hey we purchased a car a…" at bounding box center [181, 166] width 218 height 11
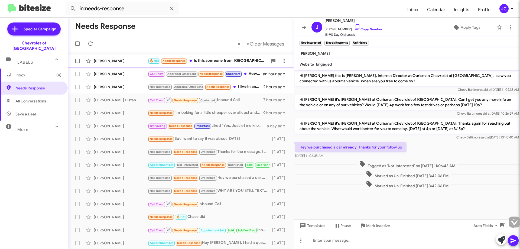
click at [221, 56] on div "[PERSON_NAME] 🔥 Hot Needs Response is this someone from [GEOGRAPHIC_DATA]? 36 m…" at bounding box center [181, 61] width 218 height 11
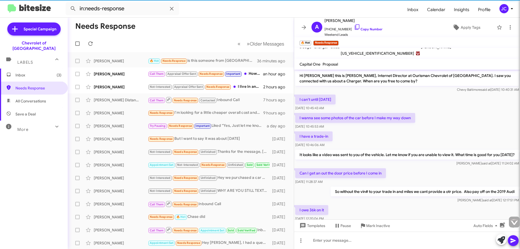
scroll to position [104, 0]
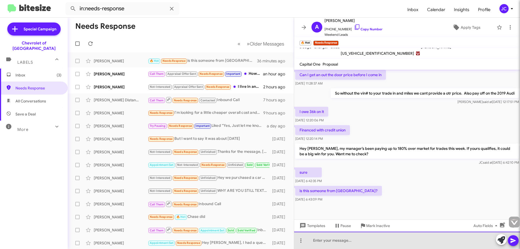
click at [328, 243] on div at bounding box center [407, 240] width 226 height 17
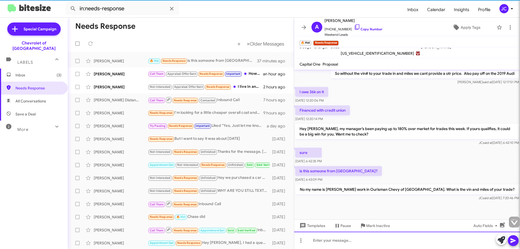
scroll to position [124, 0]
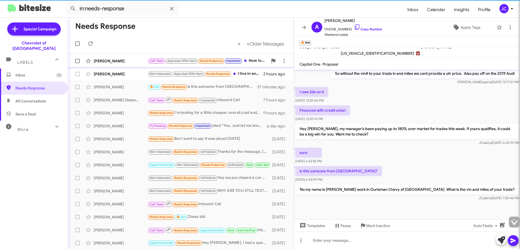
click at [233, 62] on span "Important" at bounding box center [233, 61] width 14 height 4
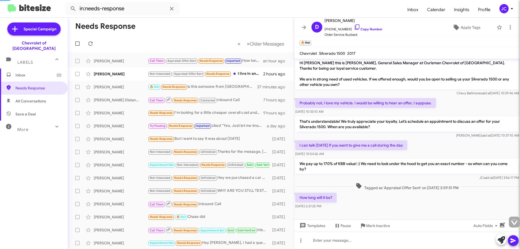
scroll to position [2, 0]
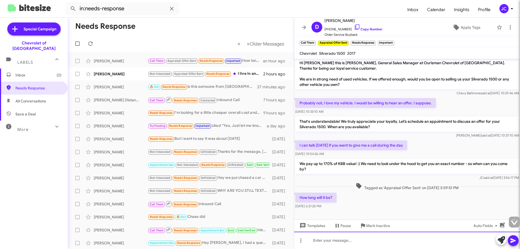
click at [317, 243] on div at bounding box center [407, 240] width 226 height 17
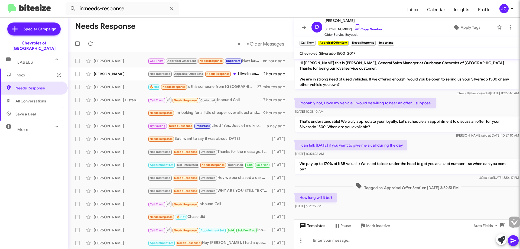
click at [312, 227] on span "Templates" at bounding box center [312, 226] width 27 height 10
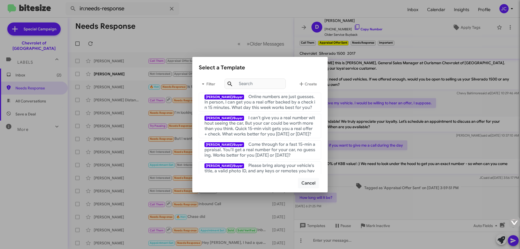
scroll to position [0, 0]
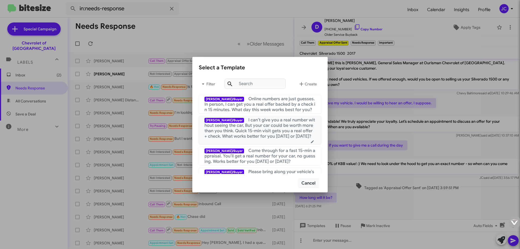
click at [266, 132] on span "I can’t give you a real number without seeing the car, But your car could be wo…" at bounding box center [260, 128] width 111 height 22
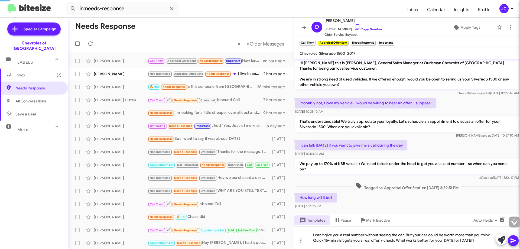
scroll to position [7, 0]
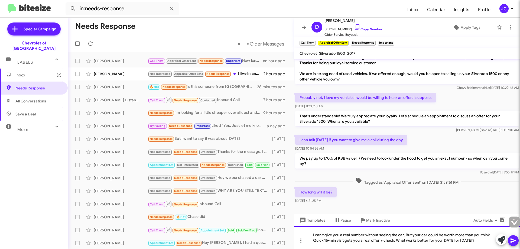
drag, startPoint x: 491, startPoint y: 235, endPoint x: 297, endPoint y: 226, distance: 193.3
click at [297, 226] on div "Hi [PERSON_NAME] this is [PERSON_NAME], General Sales Manager at Ourisman Chevr…" at bounding box center [407, 154] width 226 height 190
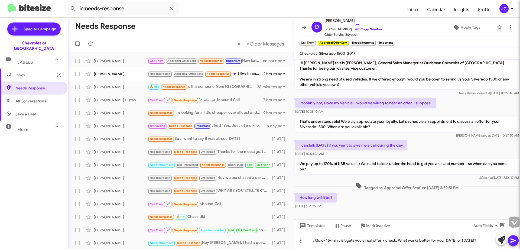
scroll to position [2, 0]
click at [327, 240] on div "Quick 15-min visit gets you a real offer + check. What works better for you [DA…" at bounding box center [407, 240] width 226 height 17
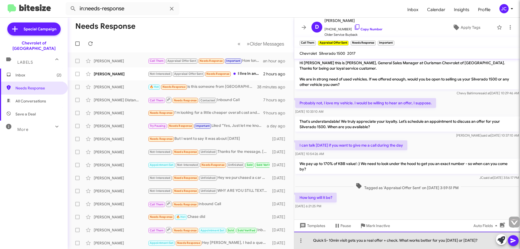
click at [327, 241] on div "Quick 5- 10min visit gets you a real offer + check. What works better for you […" at bounding box center [407, 240] width 226 height 17
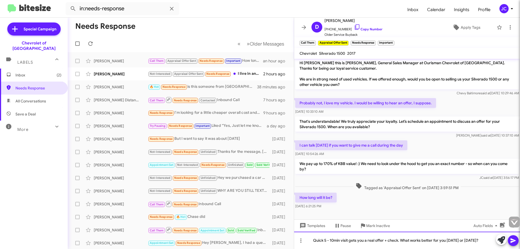
drag, startPoint x: 331, startPoint y: 241, endPoint x: 339, endPoint y: 248, distance: 10.5
click at [332, 241] on div "Quick 5 - 10min visit gets you a real offer + check. What works better for you …" at bounding box center [407, 240] width 226 height 17
click at [330, 241] on div "Quick 5 - 10min visit gets you a real offer + check. What works better for you …" at bounding box center [407, 240] width 226 height 17
click at [315, 240] on div "Quick 5 -10min visit gets you a real offer + check. What works better for you […" at bounding box center [407, 240] width 226 height 17
click at [333, 240] on div "A quick 5 -10min visit gets you a real offer + check. What works better for you…" at bounding box center [407, 240] width 226 height 17
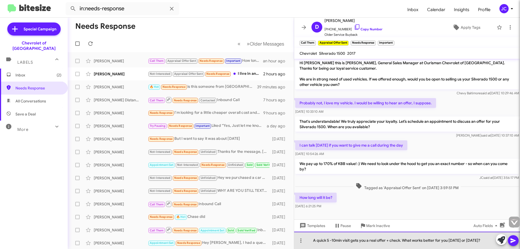
drag, startPoint x: 450, startPoint y: 241, endPoint x: 460, endPoint y: 241, distance: 9.8
click at [460, 241] on div "A quick 5 -10min visit gets you a real offer + check. What works better for you…" at bounding box center [407, 240] width 226 height 17
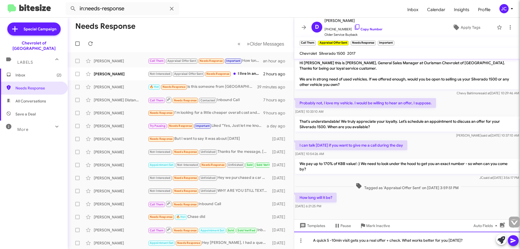
click at [468, 240] on div "A quick 5 -10min visit gets you a real offer + check. What works better for you…" at bounding box center [407, 240] width 226 height 17
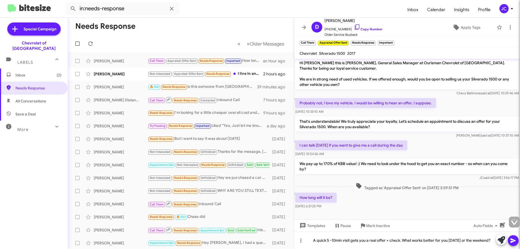
click at [517, 240] on button at bounding box center [513, 240] width 11 height 11
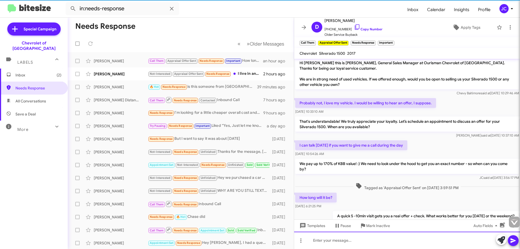
scroll to position [22, 0]
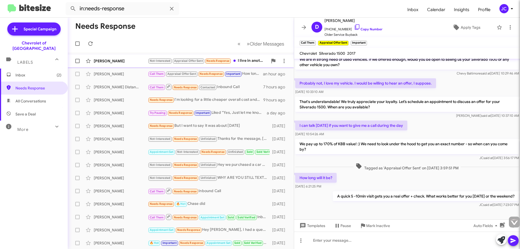
click at [236, 60] on span at bounding box center [235, 61] width 2 height 2
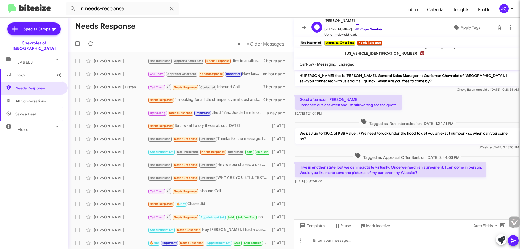
click at [354, 27] on icon at bounding box center [357, 27] width 7 height 7
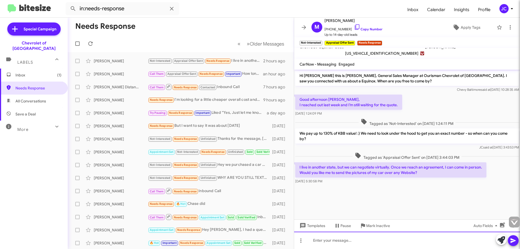
click at [322, 242] on div at bounding box center [407, 240] width 226 height 17
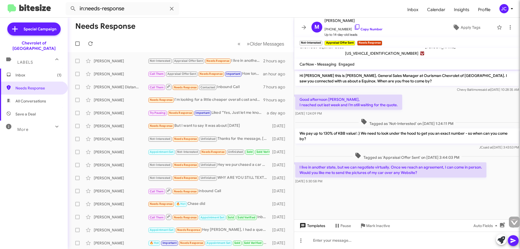
click at [317, 224] on span "Templates" at bounding box center [312, 226] width 27 height 10
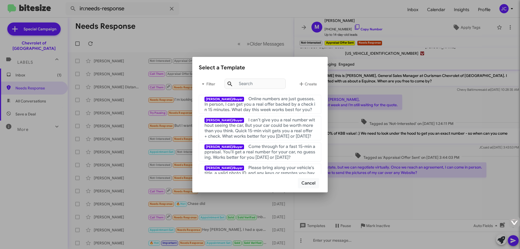
click at [428, 136] on div at bounding box center [260, 124] width 520 height 249
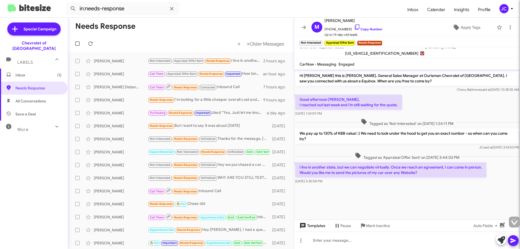
click at [317, 227] on span "Templates" at bounding box center [312, 226] width 27 height 10
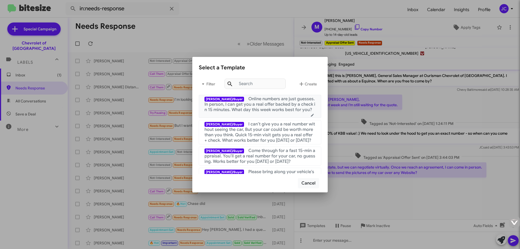
click at [281, 112] on span "Online numbers are just guesses. In person, I can get you a real offer backed b…" at bounding box center [260, 104] width 111 height 16
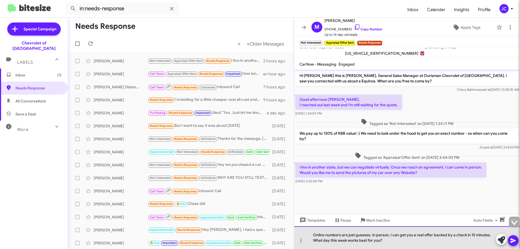
drag, startPoint x: 356, startPoint y: 235, endPoint x: 369, endPoint y: 236, distance: 13.4
click at [369, 236] on div "Online numbers are just guesses. In person, I can get you a real offer backed b…" at bounding box center [407, 237] width 226 height 23
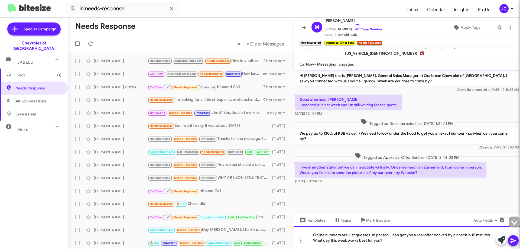
click at [466, 236] on div "Online numbers are just guesses. In person, I can get you a real offer backed b…" at bounding box center [407, 237] width 226 height 23
click at [322, 240] on div "Online numbers are just guesses. In person, I can get you a real offer backed b…" at bounding box center [407, 237] width 226 height 23
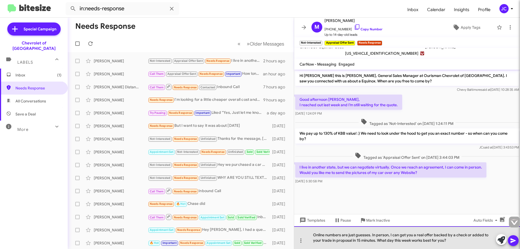
click at [331, 241] on div "Online numbers are just guesses. In person, I can get you a real offer backed b…" at bounding box center [407, 237] width 226 height 23
drag, startPoint x: 354, startPoint y: 240, endPoint x: 357, endPoint y: 240, distance: 3.0
click at [357, 240] on div "Online numbers are just guesses. In person, I can get you a real offer backed b…" at bounding box center [407, 237] width 226 height 23
drag, startPoint x: 362, startPoint y: 241, endPoint x: 358, endPoint y: 243, distance: 4.7
click at [358, 243] on div "Online numbers are just guesses. In person, I can get you a real offer backed b…" at bounding box center [407, 237] width 226 height 23
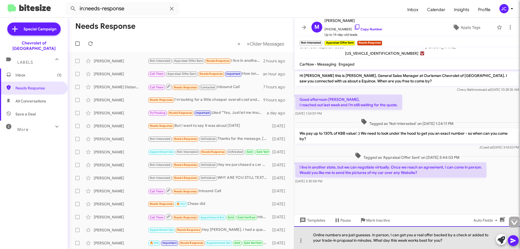
drag, startPoint x: 355, startPoint y: 234, endPoint x: 348, endPoint y: 232, distance: 6.9
click at [348, 232] on div "Online numbers are just guesses. In person, I can get you a real offer backed b…" at bounding box center [407, 237] width 226 height 23
click at [484, 236] on div "Online numbers are best guesses. In person, I can get you a real offer backed b…" at bounding box center [407, 237] width 226 height 23
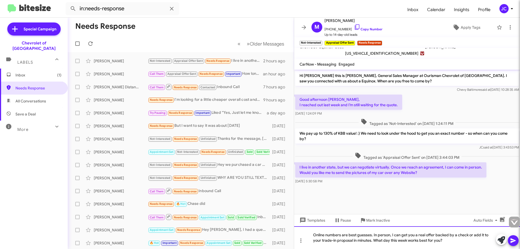
click at [478, 235] on div "Online numbers are best guesses. In person, I can get you a real offer backed b…" at bounding box center [407, 237] width 226 height 23
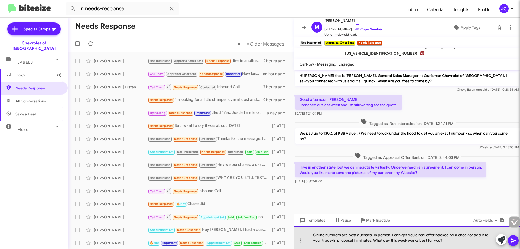
click at [480, 235] on div "Online numbers are best guesses. In person, I can get you a real offer backed b…" at bounding box center [407, 237] width 226 height 23
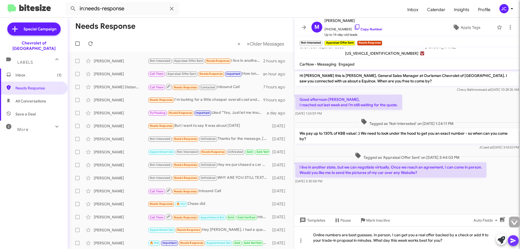
click at [514, 240] on icon at bounding box center [513, 240] width 5 height 5
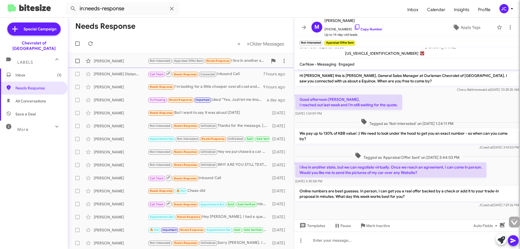
click at [193, 66] on div "[PERSON_NAME] Not-Interested Appraisal Offer Sent Needs Response I live in anot…" at bounding box center [181, 61] width 218 height 11
click at [173, 60] on span "Appraisal Offer Sent" at bounding box center [188, 60] width 32 height 5
click at [179, 82] on div "[PERSON_NAME] Needs Response I'm looking for a little cheaper overall cost and …" at bounding box center [181, 87] width 218 height 11
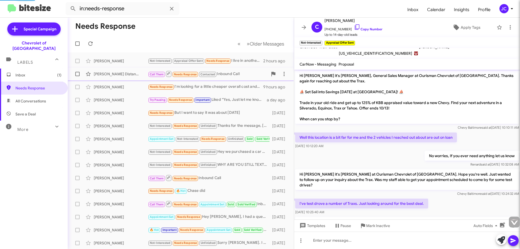
scroll to position [48, 0]
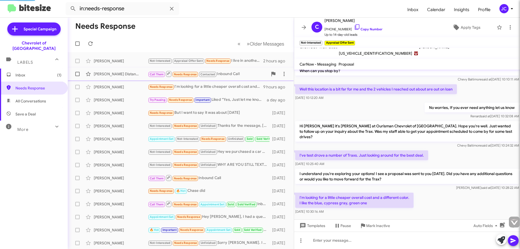
click at [179, 78] on div "[PERSON_NAME] Distance Call Them Needs Response Contacted Inbound Call 7 hours …" at bounding box center [181, 74] width 218 height 11
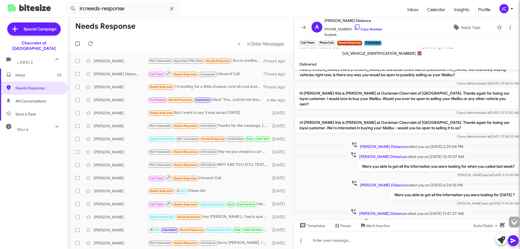
scroll to position [161, 0]
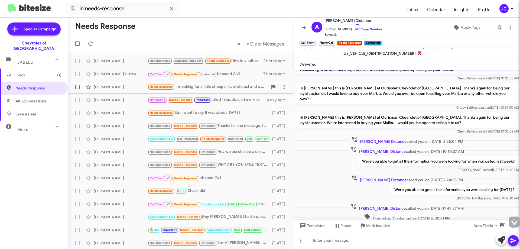
click at [196, 91] on div "[PERSON_NAME] Needs Response I'm looking for a little cheaper overall cost and …" at bounding box center [181, 87] width 218 height 11
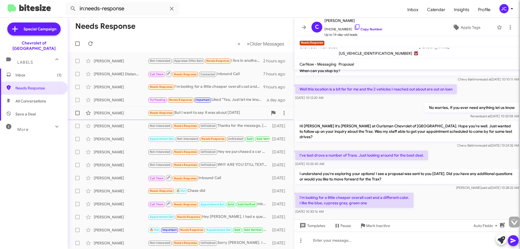
drag, startPoint x: 213, startPoint y: 102, endPoint x: 220, endPoint y: 108, distance: 9.1
click at [213, 102] on div "Try Pausing Needs Response Important Liked “Yes, Just let me know. I am here to…" at bounding box center [207, 100] width 119 height 6
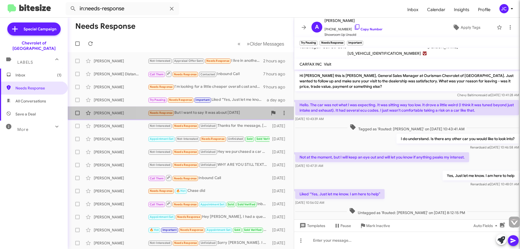
click at [208, 111] on div "Needs Response But I want to say it was about [DATE]" at bounding box center [208, 113] width 120 height 6
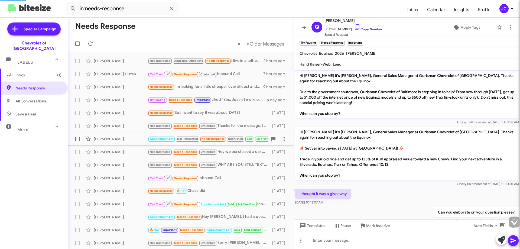
scroll to position [101, 0]
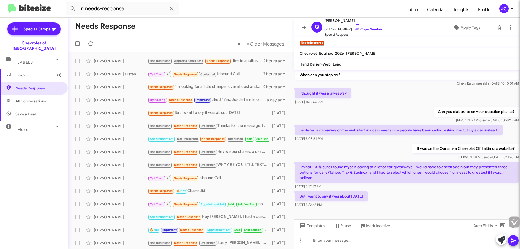
click at [305, 224] on mat-tooltip-component "Change message mode" at bounding box center [300, 227] width 41 height 16
click at [320, 226] on span "Templates" at bounding box center [312, 226] width 27 height 10
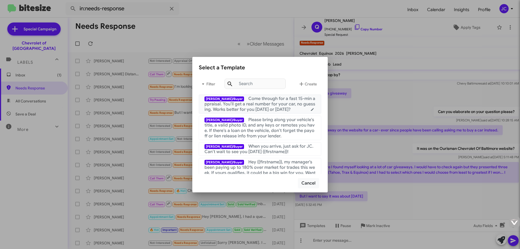
scroll to position [108, 0]
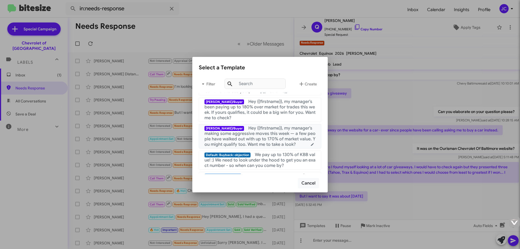
click at [279, 142] on span "Hey {{firstname}}, my manager’s making some aggressive moves this week — a few …" at bounding box center [260, 136] width 111 height 22
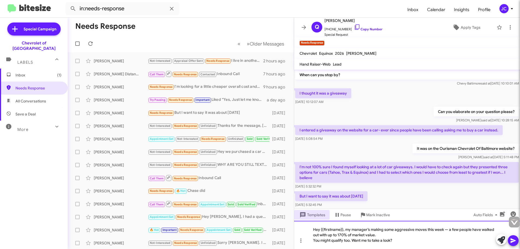
click at [376, 235] on div "Hey {{firstname}}, my manager’s making some aggressive moves this week — a few …" at bounding box center [407, 235] width 226 height 28
drag, startPoint x: 398, startPoint y: 241, endPoint x: 311, endPoint y: 222, distance: 88.4
click at [310, 221] on div "Hey {{firstname}}, my manager’s making some aggressive moves this week — a few …" at bounding box center [407, 235] width 226 height 28
copy div "Hey {{firstname}}, my manager’s making some aggressive moves this week — a few …"
click at [310, 215] on span "Templates" at bounding box center [312, 215] width 27 height 10
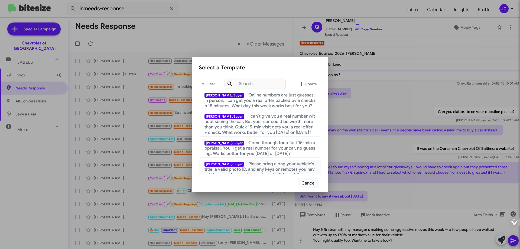
scroll to position [0, 0]
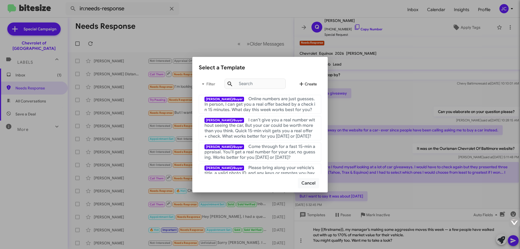
click at [309, 87] on span "Create" at bounding box center [307, 84] width 19 height 10
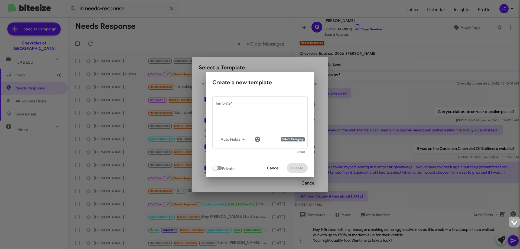
click at [305, 69] on div at bounding box center [260, 124] width 520 height 249
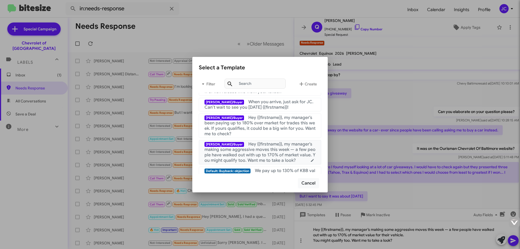
scroll to position [108, 0]
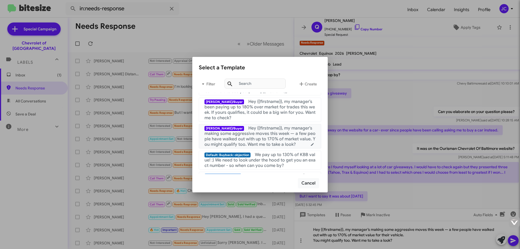
click at [311, 144] on icon at bounding box center [312, 144] width 3 height 3
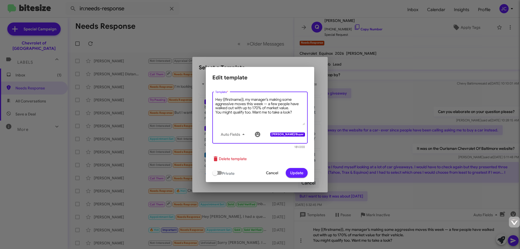
drag, startPoint x: 294, startPoint y: 113, endPoint x: 212, endPoint y: 98, distance: 83.3
click at [212, 98] on div "Hey {{firstname}}, my manager’s making some aggressive moves this week — a few …" at bounding box center [260, 119] width 108 height 67
paste textarea "for their vehicle"
click at [215, 118] on div "Hey {{firstname}}, my manager’s making some aggressive moves this week — a few …" at bounding box center [259, 117] width 95 height 53
type textarea "Hey {{firstname}}, my manager’s making some aggressive moves this week — a few …"
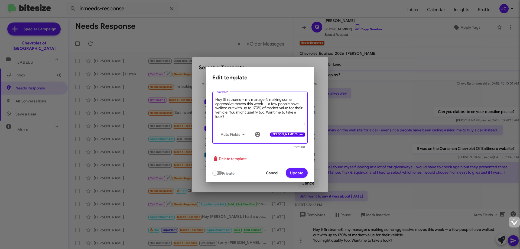
click at [299, 174] on span "Update" at bounding box center [296, 173] width 13 height 10
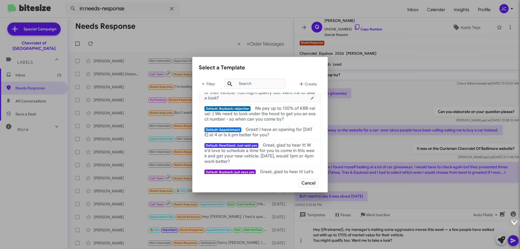
scroll to position [163, 0]
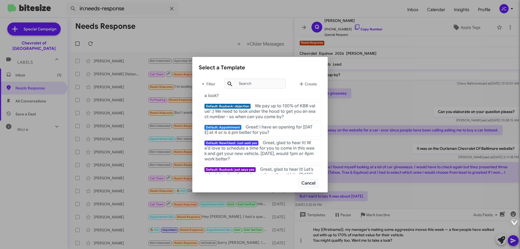
click at [286, 66] on div "Select a Template" at bounding box center [260, 67] width 122 height 9
click at [431, 198] on div at bounding box center [260, 124] width 520 height 249
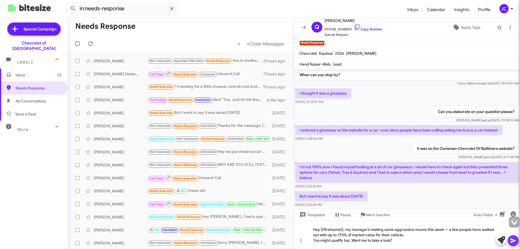
click at [513, 239] on icon at bounding box center [513, 240] width 5 height 5
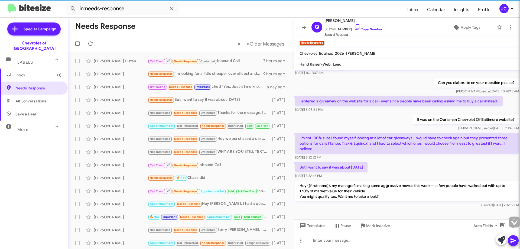
scroll to position [131, 0]
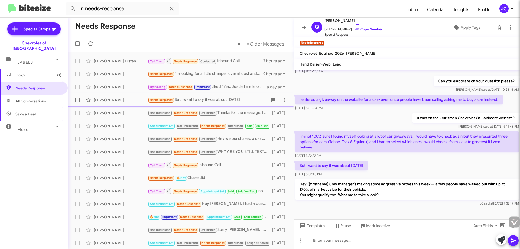
click at [208, 97] on div "Needs Response But I want to say it was about [DATE]" at bounding box center [208, 100] width 120 height 6
click at [212, 101] on div "Needs Response But I want to say it was about [DATE]" at bounding box center [208, 100] width 120 height 6
click at [213, 112] on span "Unfinished" at bounding box center [208, 113] width 15 height 4
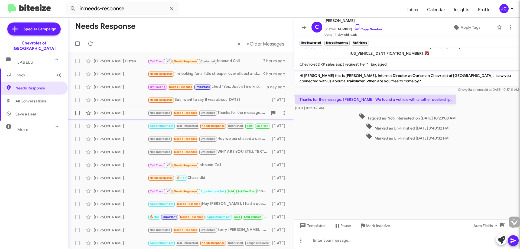
click at [244, 114] on div "Not-Interested Needs Response Unfinished Thanks for the message, [PERSON_NAME].…" at bounding box center [208, 113] width 120 height 6
click at [239, 126] on span "Unfinished" at bounding box center [235, 126] width 15 height 4
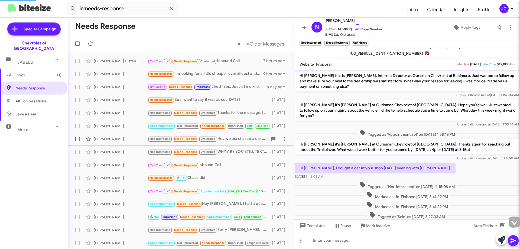
scroll to position [19, 0]
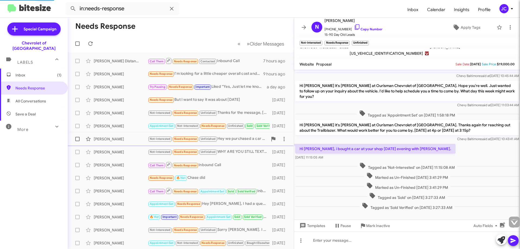
click at [238, 139] on div "Not-Interested Needs Response Unfinished Hey we purchased a car already. Thanks…" at bounding box center [208, 139] width 120 height 6
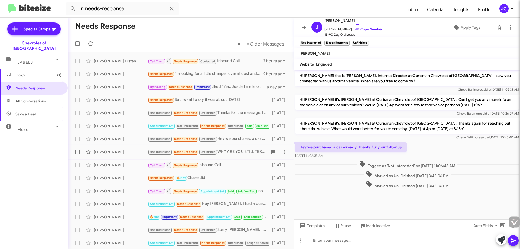
click at [235, 146] on span "[PERSON_NAME] Not-Interested Needs Response Unfinished WHY ARE YOU STILL TEXTIN…" at bounding box center [181, 151] width 226 height 13
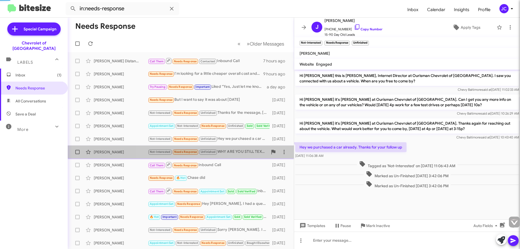
scroll to position [23, 0]
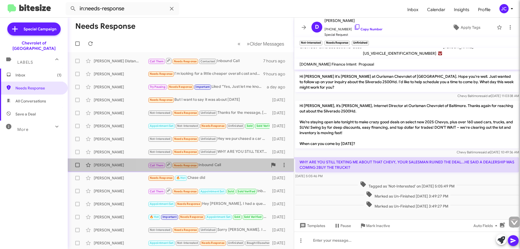
click at [233, 163] on div "Call Them Needs Response Inbound Call" at bounding box center [208, 164] width 120 height 7
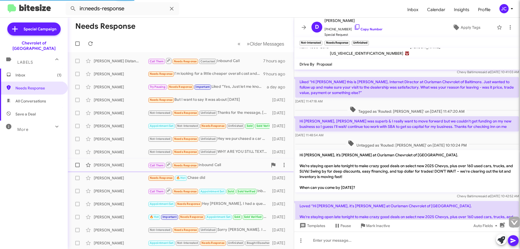
scroll to position [95, 0]
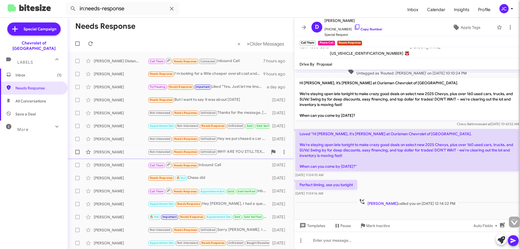
click at [245, 151] on div "Not-Interested Needs Response Unfinished WHY ARE YOU STILL TEXTING ME ABOUT THA…" at bounding box center [208, 152] width 120 height 6
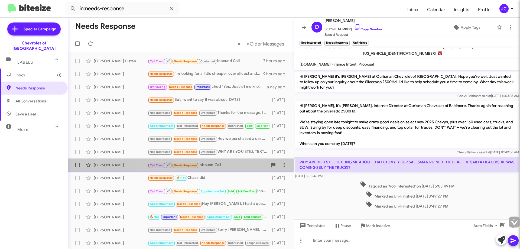
click at [234, 159] on span "[PERSON_NAME] Call Them Needs Response Inbound Call [DATE]" at bounding box center [181, 164] width 226 height 13
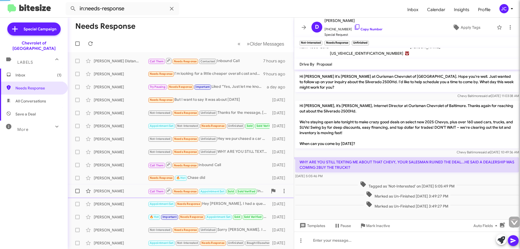
scroll to position [95, 0]
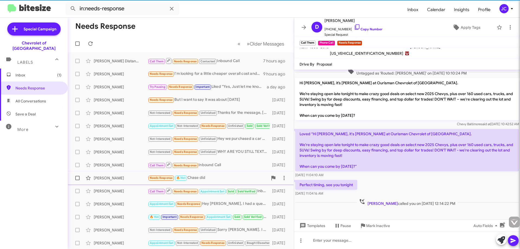
click at [219, 179] on div "Needs Response 🔥 Hot Chase did" at bounding box center [208, 178] width 120 height 6
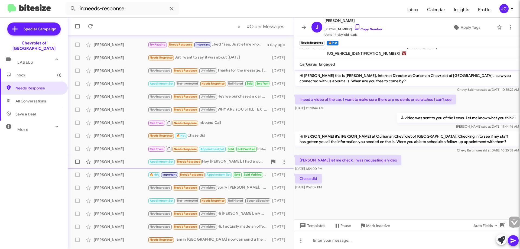
scroll to position [66, 0]
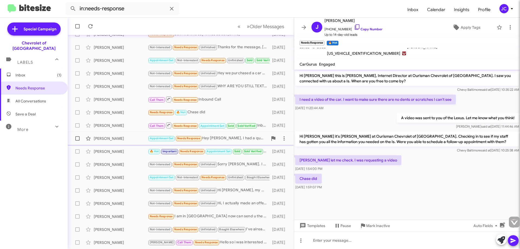
click at [234, 137] on div "Appointment Set Needs Response Hey [PERSON_NAME], I had a question about M3020.…" at bounding box center [208, 138] width 120 height 6
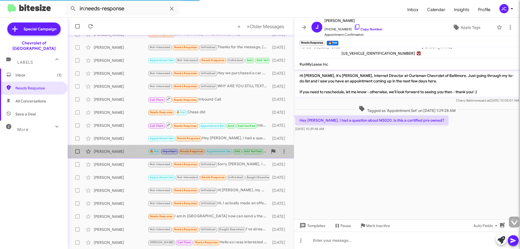
click at [221, 150] on span "Appointment Set" at bounding box center [219, 152] width 24 height 4
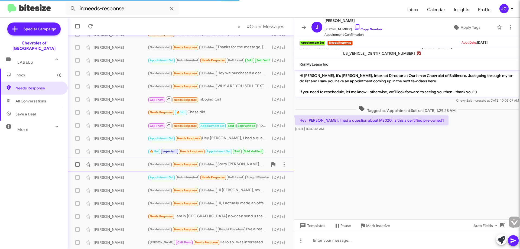
click at [230, 164] on div "Not-Interested Needs Response Unfinished Sorry [PERSON_NAME]. I no longer have …" at bounding box center [208, 164] width 120 height 6
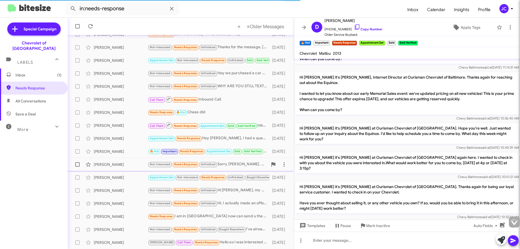
scroll to position [170, 0]
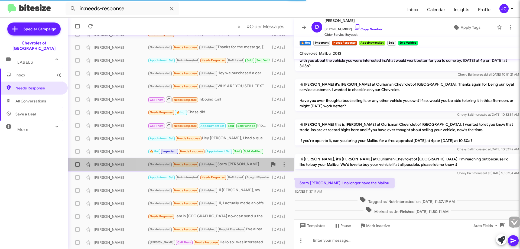
click at [228, 164] on div "Not-Interested Needs Response Unfinished Sorry [PERSON_NAME]. I no longer have …" at bounding box center [208, 164] width 120 height 6
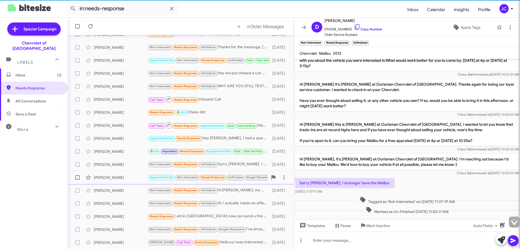
click at [234, 180] on small "Unfinished" at bounding box center [235, 177] width 17 height 5
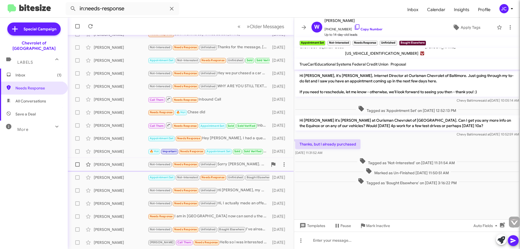
click at [222, 166] on div "Not-Interested Needs Response Unfinished Sorry [PERSON_NAME]. I no longer have …" at bounding box center [208, 164] width 120 height 6
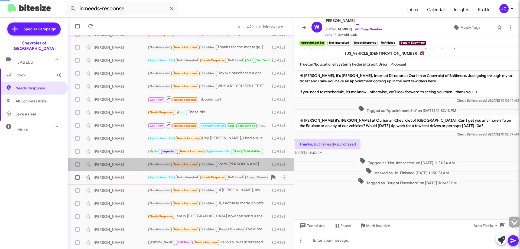
scroll to position [170, 0]
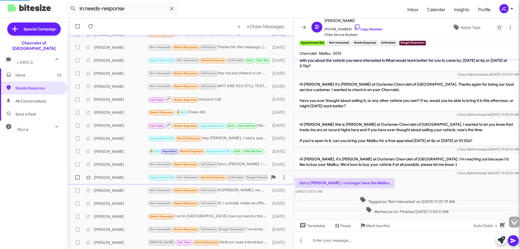
click at [225, 181] on div "[PERSON_NAME] Appointment Set Not-Interested Needs Response Unfinished Bought E…" at bounding box center [181, 177] width 218 height 11
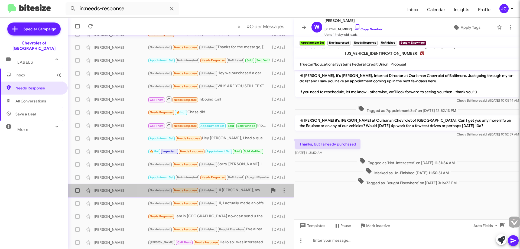
click at [231, 190] on div "Not-Interested Needs Response Unfinished Hi [PERSON_NAME], my Malibu was declar…" at bounding box center [208, 190] width 120 height 6
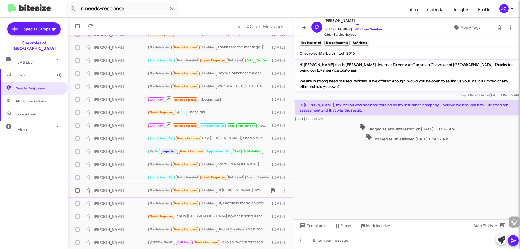
click at [235, 194] on div "[PERSON_NAME] Not-Interested Needs Response Unfinished Hi [PERSON_NAME], my Mal…" at bounding box center [181, 190] width 218 height 11
click at [236, 207] on div "[PERSON_NAME] Not-Interested Needs Response Unfinished Hi, I actually made an o…" at bounding box center [181, 203] width 218 height 11
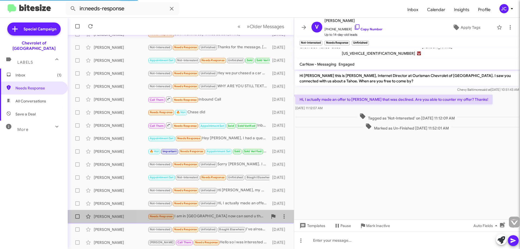
click at [219, 215] on div "Needs Response I am in [GEOGRAPHIC_DATA] now can send u the pics" at bounding box center [208, 216] width 120 height 6
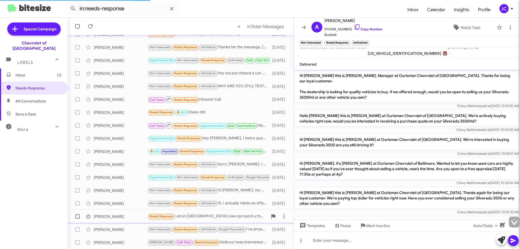
scroll to position [129, 0]
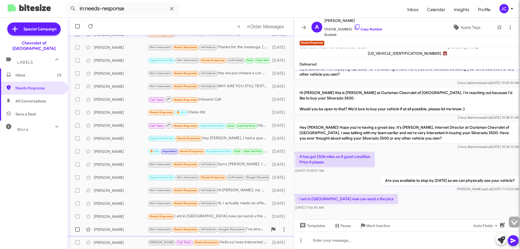
click at [225, 228] on span "Bought Elsewhere" at bounding box center [231, 230] width 25 height 4
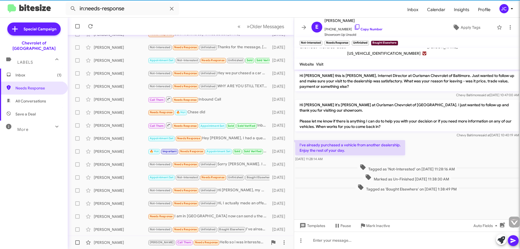
click at [208, 239] on div "[PERSON_NAME] [PERSON_NAME] Call Them Needs Response Hello so i was interested …" at bounding box center [181, 242] width 218 height 11
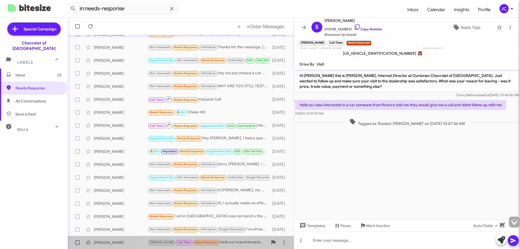
click at [209, 241] on div "[PERSON_NAME] Call Them Needs Response Hello so i was interested in a car someo…" at bounding box center [208, 242] width 120 height 6
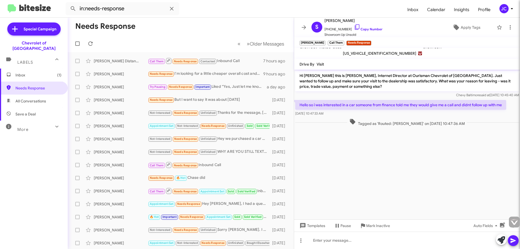
click at [23, 72] on span "Inbox (1)" at bounding box center [38, 74] width 46 height 5
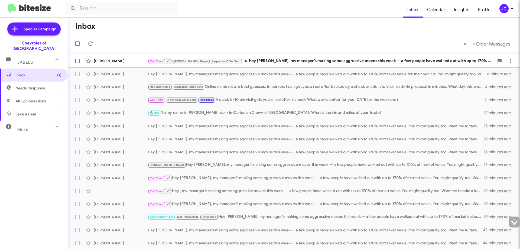
click at [340, 59] on div "Call Them [PERSON_NAME] / Buyer Appraisal Offer Sent Hey [PERSON_NAME], my mana…" at bounding box center [321, 60] width 346 height 7
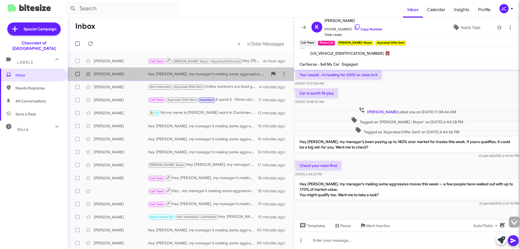
click at [184, 76] on div "Hey [PERSON_NAME], my manager’s making some aggressive moves this week — a few …" at bounding box center [208, 73] width 120 height 5
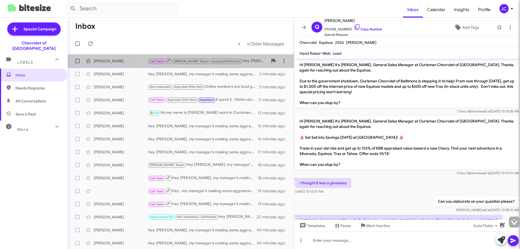
click at [237, 62] on div "Call Them [PERSON_NAME] / Buyer Appraisal Offer Sent Hey [PERSON_NAME], my mana…" at bounding box center [208, 60] width 120 height 7
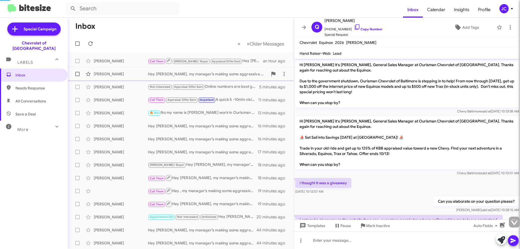
scroll to position [14, 0]
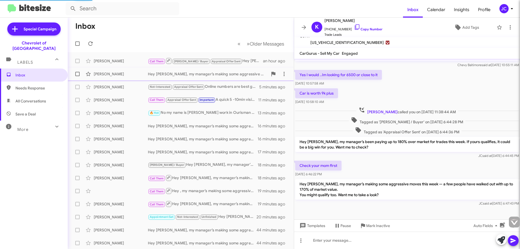
click at [231, 76] on div "Hey [PERSON_NAME], my manager’s making some aggressive moves this week — a few …" at bounding box center [208, 73] width 120 height 5
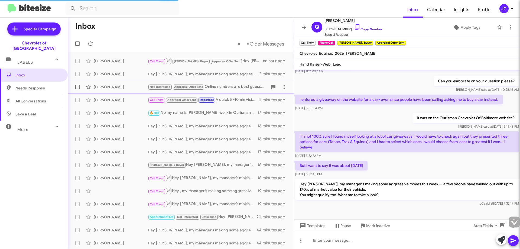
scroll to position [120, 0]
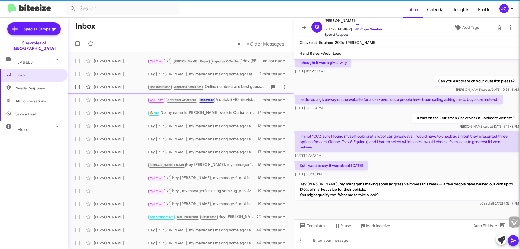
click at [234, 87] on div "Not-Interested Appraisal Offer Sent Online numbers are best guesses. In person,…" at bounding box center [208, 87] width 120 height 6
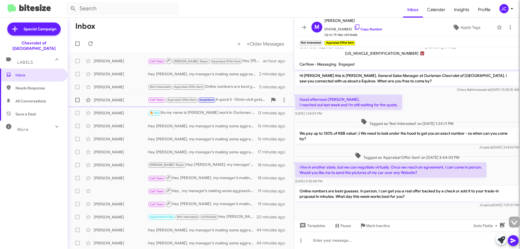
click at [228, 102] on div "Call Them Appraisal Offer Sent Important A quick 5 -10min visit gets you a real…" at bounding box center [208, 100] width 120 height 6
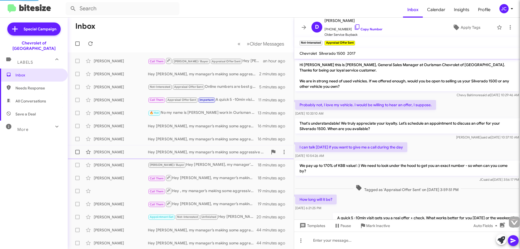
scroll to position [22, 0]
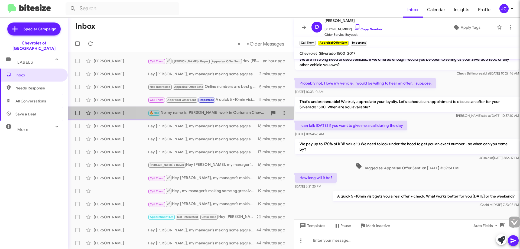
click at [231, 115] on div "🔥 Hot No my name is JC I work in Ourisman Chevy of [GEOGRAPHIC_DATA]. What is t…" at bounding box center [208, 113] width 120 height 6
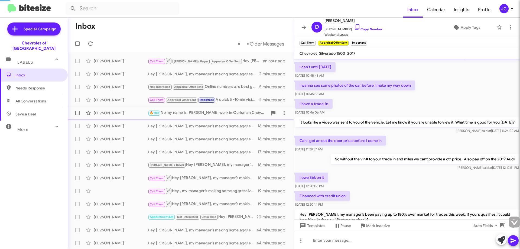
scroll to position [113, 0]
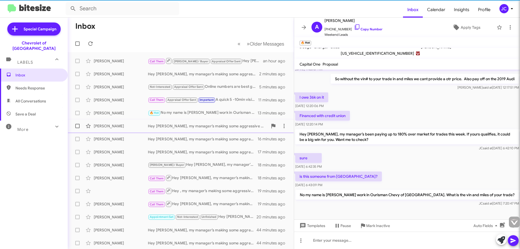
click at [226, 126] on div "Hey [PERSON_NAME], my manager’s making some aggressive moves this week — a few …" at bounding box center [208, 125] width 120 height 5
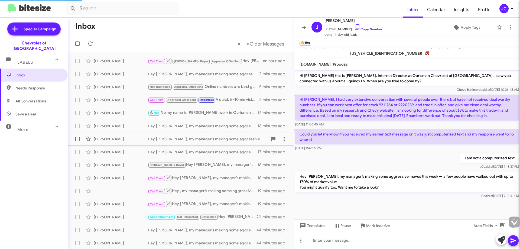
click at [225, 138] on div "Hey [PERSON_NAME], my manager’s making some aggressive moves this week — a few …" at bounding box center [208, 138] width 120 height 5
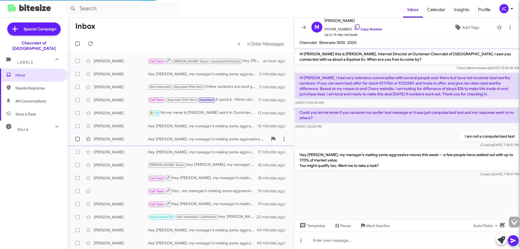
scroll to position [64, 0]
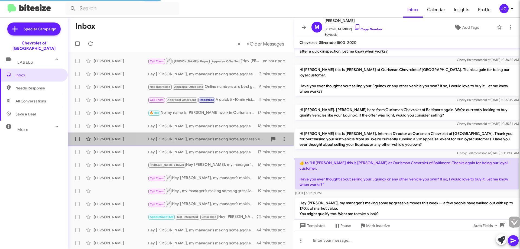
click at [222, 142] on div "[PERSON_NAME] Hey [PERSON_NAME], my manager’s making some aggressive moves this…" at bounding box center [181, 139] width 218 height 11
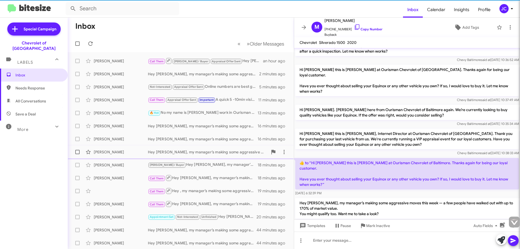
click at [218, 155] on div "[PERSON_NAME] Hey [PERSON_NAME], my manager’s making some aggressive moves this…" at bounding box center [181, 152] width 218 height 11
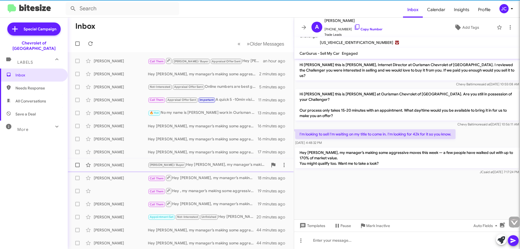
click at [218, 167] on div "[PERSON_NAME] / Buyer Hey [PERSON_NAME], my manager’s making some aggressive mo…" at bounding box center [208, 165] width 120 height 6
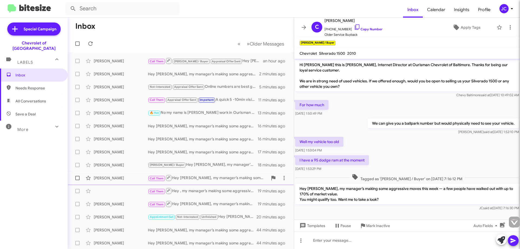
click at [215, 173] on div "[PERSON_NAME] Call Them Hey [PERSON_NAME], my manager’s making some aggressive …" at bounding box center [181, 178] width 218 height 11
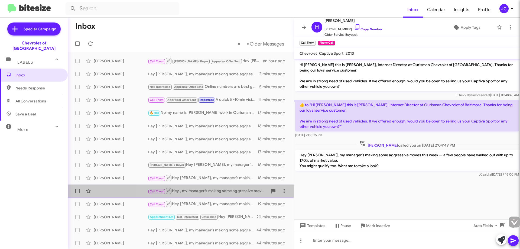
click at [201, 189] on div "Call Them Hey , my manager’s making some aggressive moves this week — a few peo…" at bounding box center [208, 190] width 120 height 7
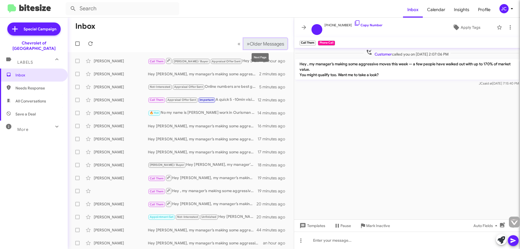
click at [250, 43] on span "Older Messages" at bounding box center [267, 44] width 34 height 6
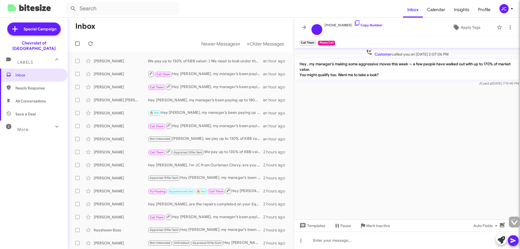
click at [21, 127] on span "More" at bounding box center [22, 129] width 11 height 5
click at [26, 156] on span "🔥 Hot" at bounding box center [34, 157] width 68 height 13
type input "in:appointment"
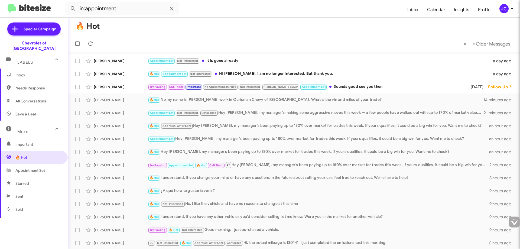
click at [294, 72] on div "🔥 Hot Appointment Set Not-Interested Hi [PERSON_NAME], I am no longer intereste…" at bounding box center [319, 74] width 342 height 6
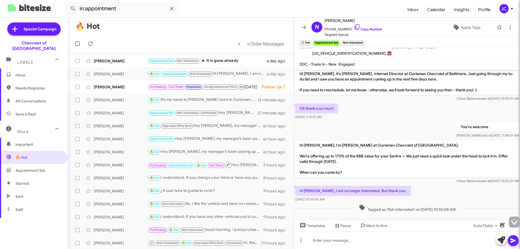
scroll to position [71, 0]
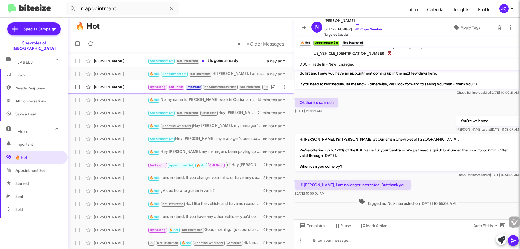
click at [220, 86] on span "No Agreement on Price" at bounding box center [221, 87] width 32 height 4
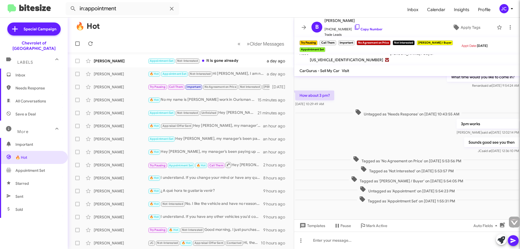
scroll to position [119, 0]
click at [244, 59] on div "Appointment Set Not-Interested It is gone already" at bounding box center [208, 61] width 120 height 6
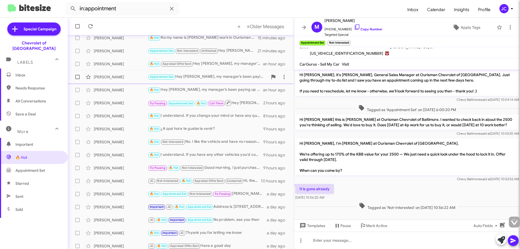
scroll to position [66, 0]
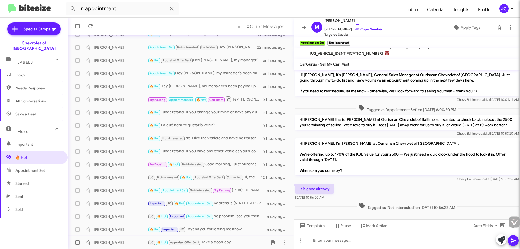
click at [187, 242] on span "Appraisal Offer Sent" at bounding box center [184, 243] width 29 height 4
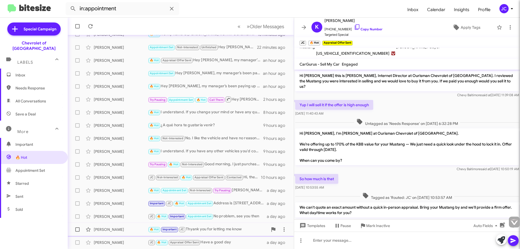
click at [228, 231] on div "🔥 Hot Important [PERSON_NAME] you for letting me know" at bounding box center [208, 229] width 120 height 6
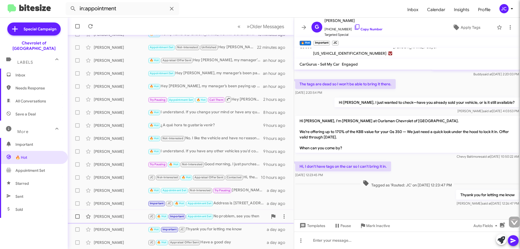
click at [222, 213] on div "JC 🔥 Hot Important Appointment Set No problem, see you then" at bounding box center [208, 216] width 120 height 6
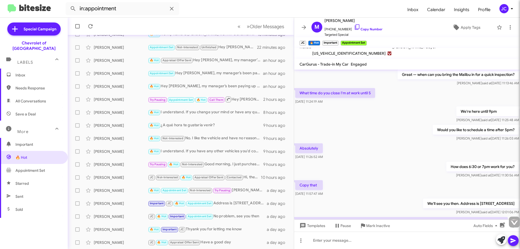
scroll to position [137, 0]
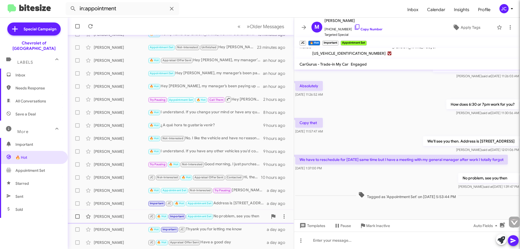
click at [238, 216] on div "JC 🔥 Hot Important Appointment Set No problem, see you then" at bounding box center [208, 216] width 120 height 6
click at [237, 202] on div "Important JC 🔥 Hot Appointment Set Address is [STREET_ADDRESS]" at bounding box center [208, 203] width 120 height 6
click at [248, 192] on div "🔥 Hot Appointment Set Not-Interested Try Pausing [PERSON_NAME] is no longer at …" at bounding box center [208, 190] width 120 height 6
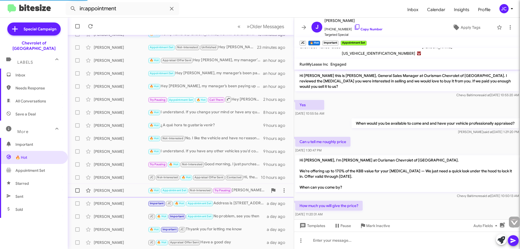
scroll to position [294, 0]
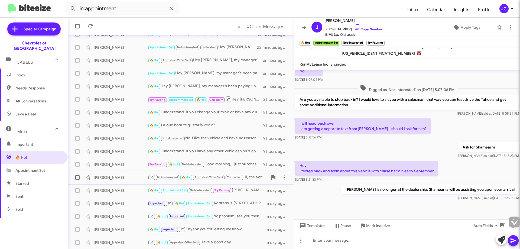
click at [237, 180] on span "JC Not-Interested 🔥 Hot Appraisal Offer Sent Contacted" at bounding box center [196, 177] width 96 height 6
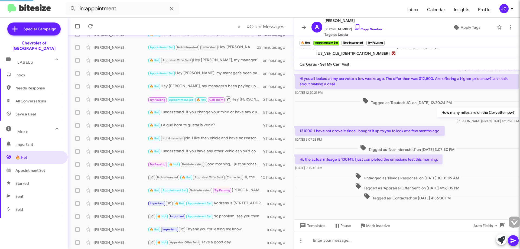
scroll to position [109, 0]
click at [229, 164] on div "Try Pausing 🔥 Hot Not-Interested Good morning, I just purchased a vehicle." at bounding box center [208, 164] width 120 height 6
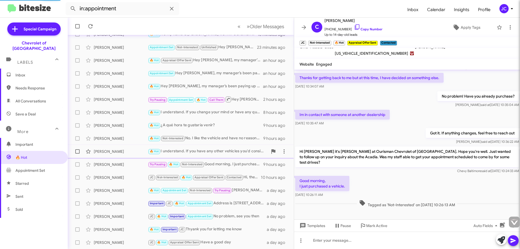
scroll to position [16, 0]
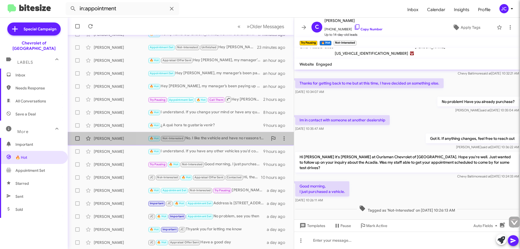
click at [220, 141] on div "🔥 Hot Not-Interested No. I like the vehicle and have no reasons to change at th…" at bounding box center [208, 138] width 120 height 6
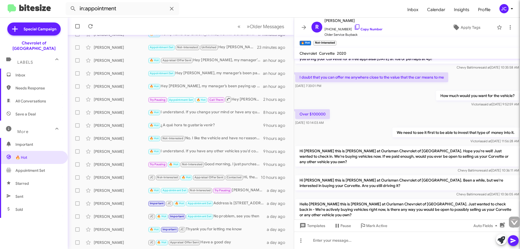
scroll to position [128, 0]
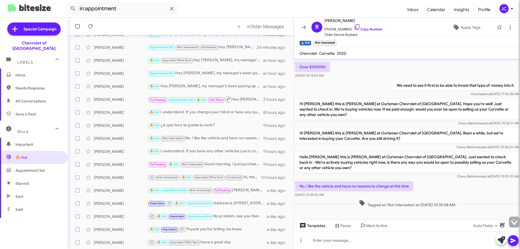
click at [317, 228] on span "Templates" at bounding box center [312, 226] width 27 height 10
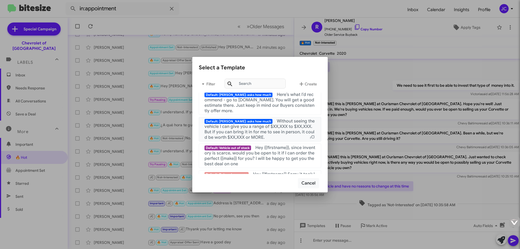
scroll to position [533, 0]
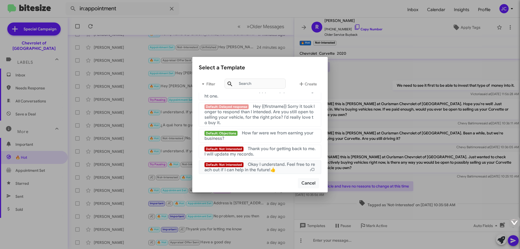
click at [278, 173] on mat-list-item "Default: Not Interested Okay I understand. Feel free to reach out if I can help…" at bounding box center [260, 167] width 122 height 14
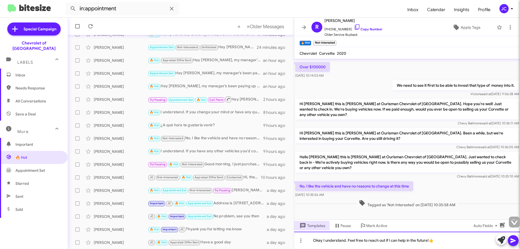
click at [442, 239] on div "Okay I understand. Feel free to reach out if I can help in the future!👍" at bounding box center [407, 240] width 226 height 17
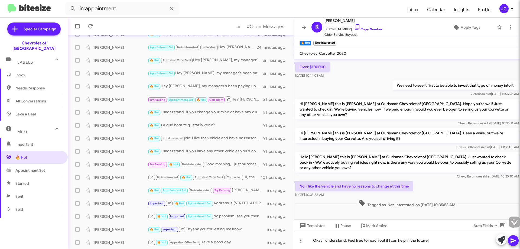
click at [512, 241] on icon at bounding box center [513, 240] width 7 height 7
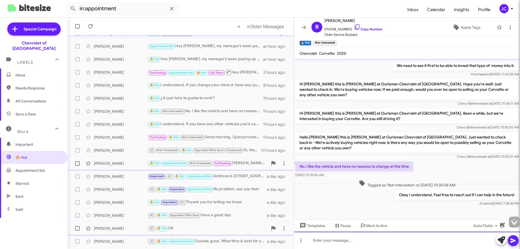
scroll to position [66, 0]
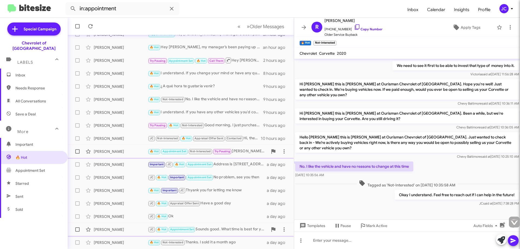
click at [215, 229] on div "JC 🔥 Hot Appointment Set Sounds good. What time is best for you?" at bounding box center [208, 229] width 120 height 6
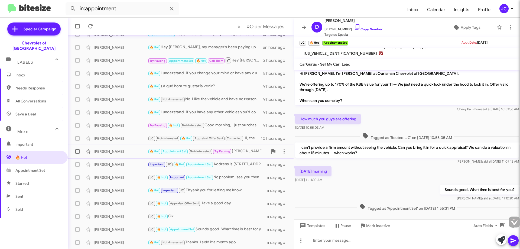
scroll to position [520, 0]
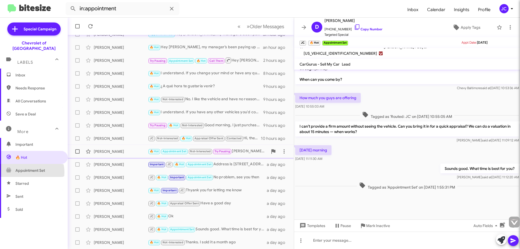
click at [25, 168] on span "Appointment Set" at bounding box center [30, 170] width 30 height 5
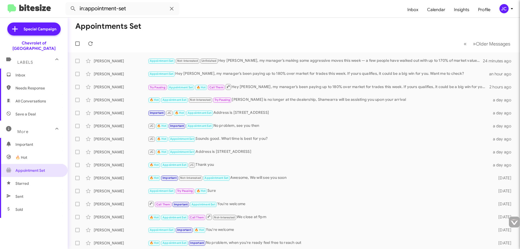
click at [17, 207] on span "Sold" at bounding box center [19, 209] width 8 height 5
type input "in:sold"
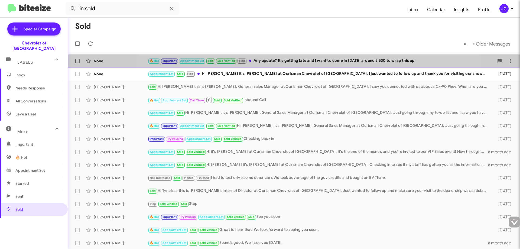
click at [307, 61] on div "🔥 Hot Important Appointment Set Sold Sold Verified Stop Any update? It's gettin…" at bounding box center [321, 61] width 346 height 6
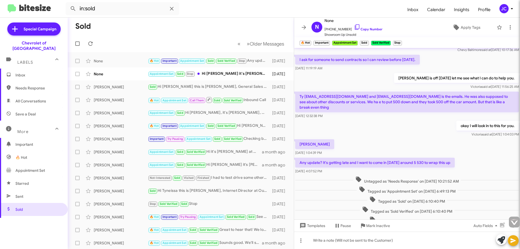
scroll to position [40, 0]
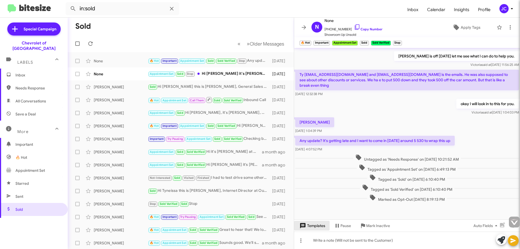
click at [308, 228] on span "Templates" at bounding box center [312, 226] width 27 height 10
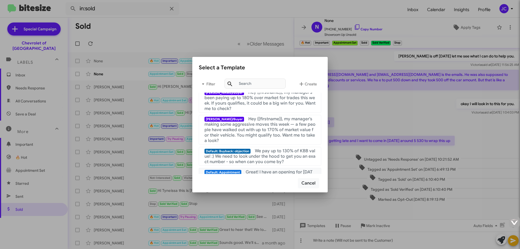
scroll to position [108, 0]
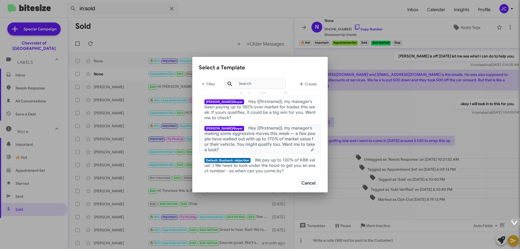
click at [275, 148] on div "[PERSON_NAME]/Buyer Hey {{firstname}}, my manager’s making some aggressive move…" at bounding box center [260, 138] width 111 height 27
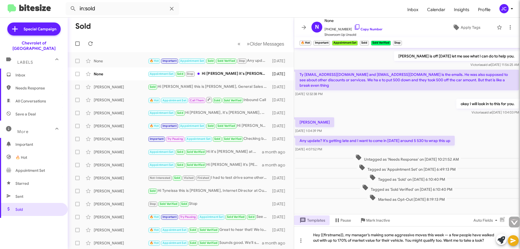
click at [513, 241] on icon at bounding box center [513, 240] width 5 height 5
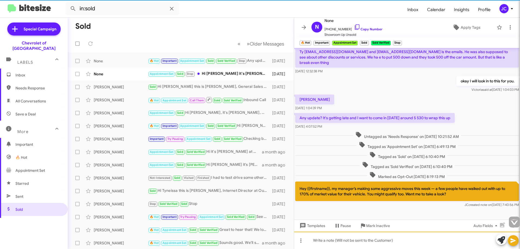
scroll to position [70, 0]
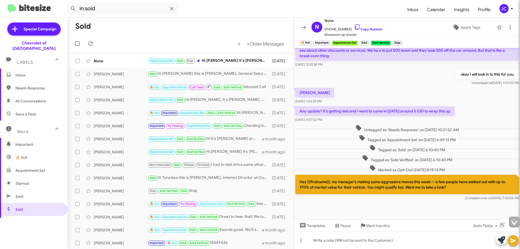
drag, startPoint x: 451, startPoint y: 169, endPoint x: 347, endPoint y: 169, distance: 104.0
click at [351, 168] on div "Marked as Opt-Out [DATE] 8:19:13 PM" at bounding box center [407, 169] width 224 height 8
click at [394, 190] on p "Hey {{firstname}}, my manager’s making some aggressive moves this week — a few …" at bounding box center [407, 185] width 224 height 20
drag, startPoint x: 371, startPoint y: 170, endPoint x: 464, endPoint y: 174, distance: 93.6
click at [464, 174] on div "Hi [PERSON_NAME] this is [PERSON_NAME], Manager at Ourisman Chevrolet of [GEOGR…" at bounding box center [407, 89] width 226 height 223
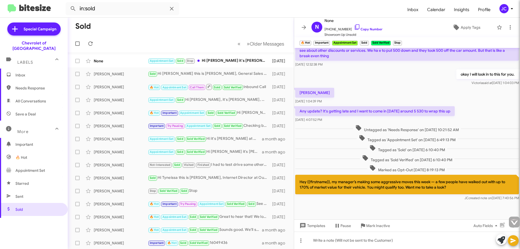
click at [370, 196] on div "JC created note on [DATE] 7:40:56 PM" at bounding box center [407, 197] width 224 height 5
drag, startPoint x: 225, startPoint y: 61, endPoint x: 239, endPoint y: 63, distance: 13.7
click at [228, 61] on div "Appointment Set Sold Stop Hi [PERSON_NAME] it's [PERSON_NAME] at Ourisman Chevr…" at bounding box center [208, 61] width 120 height 6
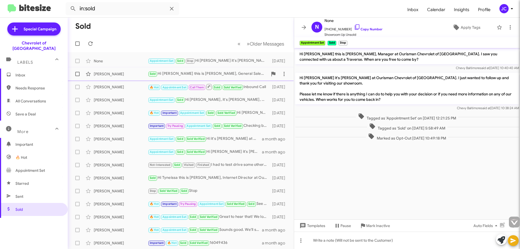
click at [212, 73] on div "Sold Hi [PERSON_NAME] this is [PERSON_NAME], General Sales Manager at Ourisman …" at bounding box center [208, 74] width 120 height 6
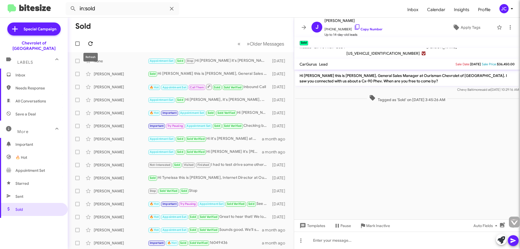
click at [93, 40] on icon at bounding box center [90, 43] width 7 height 7
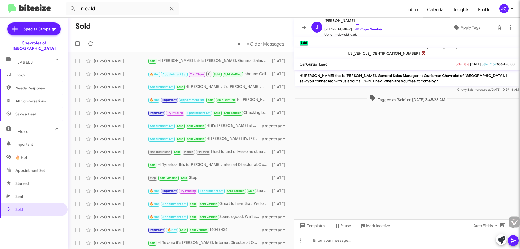
click at [440, 10] on span "Calendar" at bounding box center [436, 10] width 27 height 16
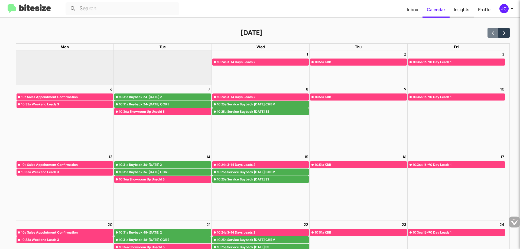
click at [464, 11] on span "Insights" at bounding box center [462, 10] width 24 height 16
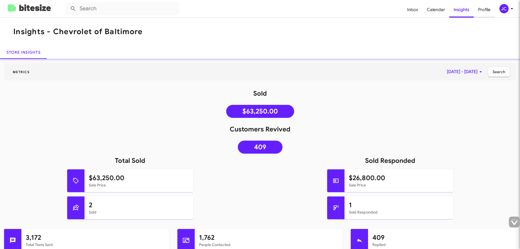
click at [485, 12] on span "Profile" at bounding box center [484, 10] width 21 height 16
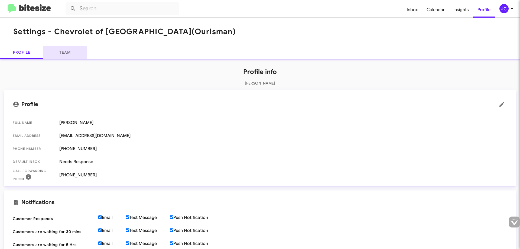
click at [54, 56] on link "Team" at bounding box center [64, 52] width 43 height 13
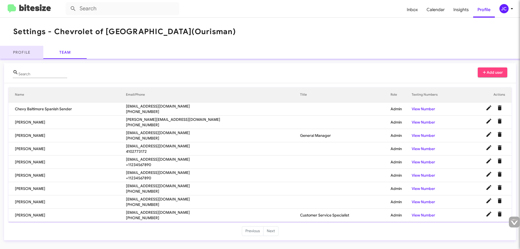
click at [20, 55] on link "Profile" at bounding box center [21, 52] width 43 height 13
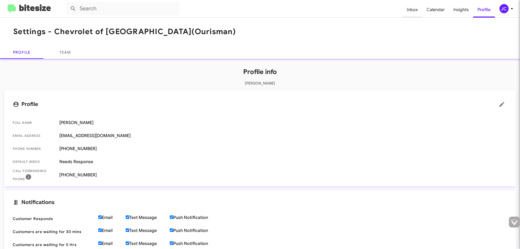
click at [410, 10] on span "Inbox" at bounding box center [413, 10] width 20 height 16
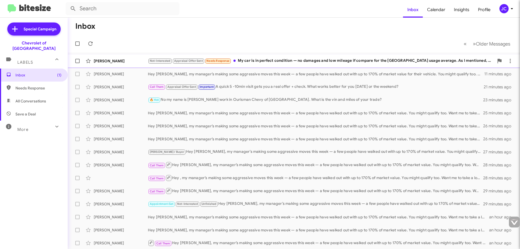
click at [350, 60] on div "Not-Interested Appraisal Offer Sent Needs Response My car is in perfect conditi…" at bounding box center [321, 61] width 346 height 6
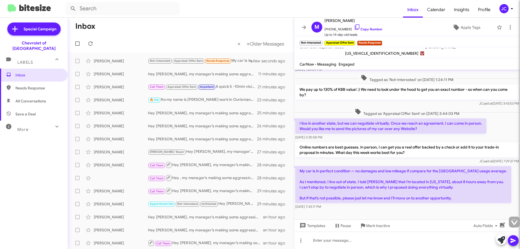
scroll to position [46, 0]
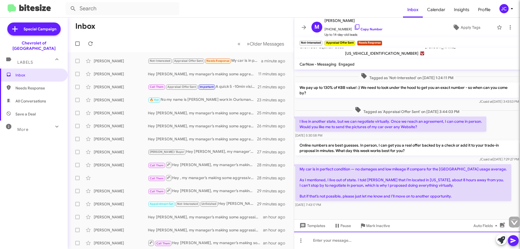
click at [319, 242] on div at bounding box center [407, 240] width 226 height 17
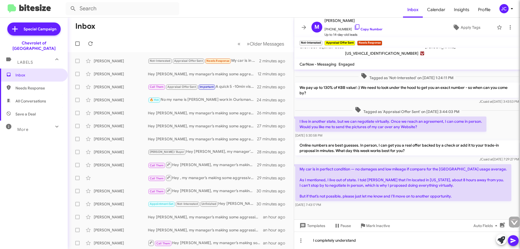
drag, startPoint x: 459, startPoint y: 196, endPoint x: 295, endPoint y: 121, distance: 180.4
click at [295, 121] on div "Hi [PERSON_NAME] this is [PERSON_NAME], General Sales Manager at Ourisman Chevr…" at bounding box center [407, 116] width 226 height 185
copy div "I live in another state, but we can negotiate virtually. Once we reach an agree…"
